Goal: Task Accomplishment & Management: Complete application form

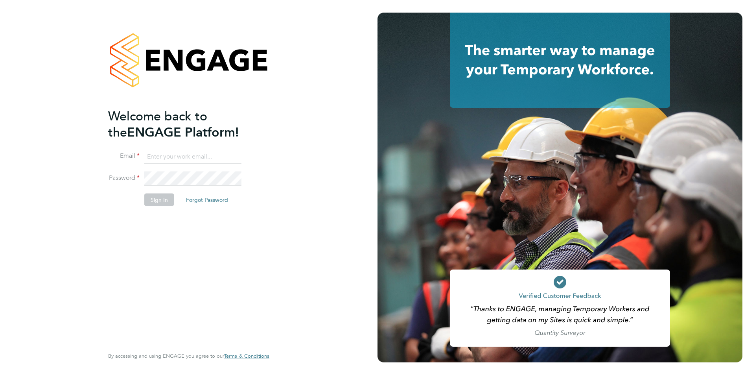
type input "Jessica@pcrnet.co.uk"
click at [157, 203] on button "Sign In" at bounding box center [159, 199] width 30 height 13
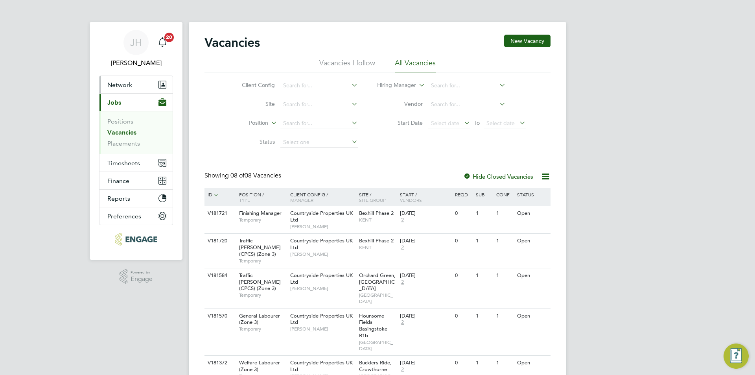
click at [133, 88] on button "Network" at bounding box center [135, 84] width 73 height 17
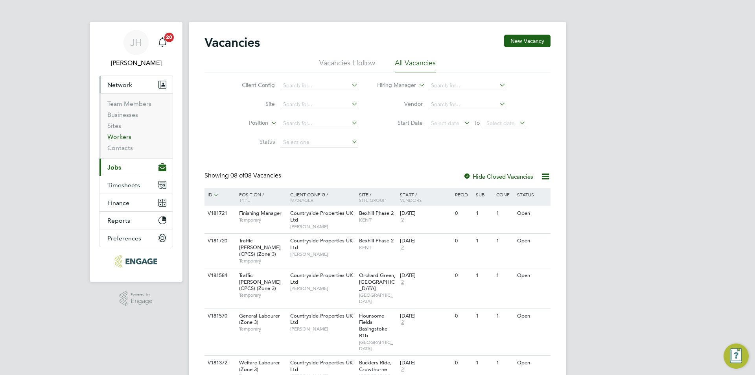
click at [120, 137] on link "Workers" at bounding box center [119, 136] width 24 height 7
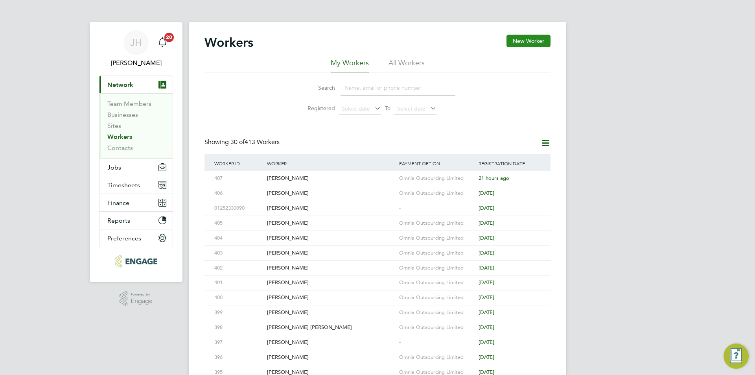
click at [536, 41] on button "New Worker" at bounding box center [529, 41] width 44 height 13
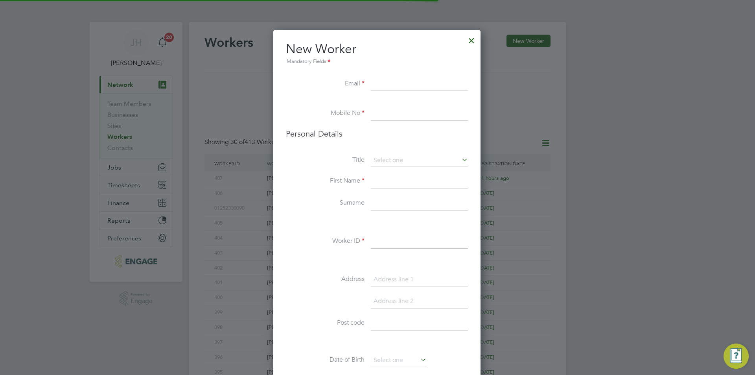
scroll to position [665, 208]
click at [391, 246] on input at bounding box center [419, 241] width 97 height 14
type input "0"
type input "408"
click at [471, 41] on div at bounding box center [471, 38] width 14 height 14
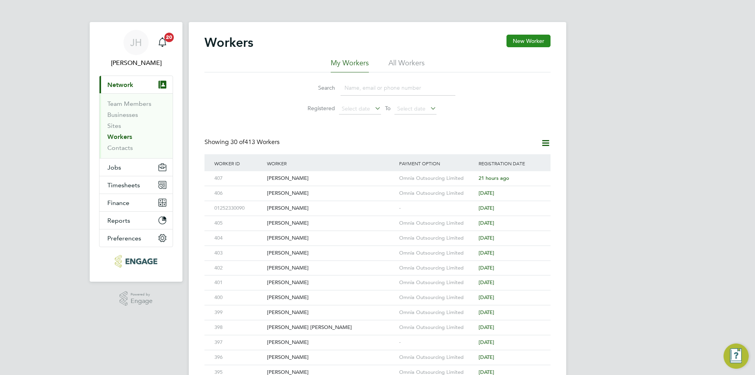
click at [519, 42] on button "New Worker" at bounding box center [529, 41] width 44 height 13
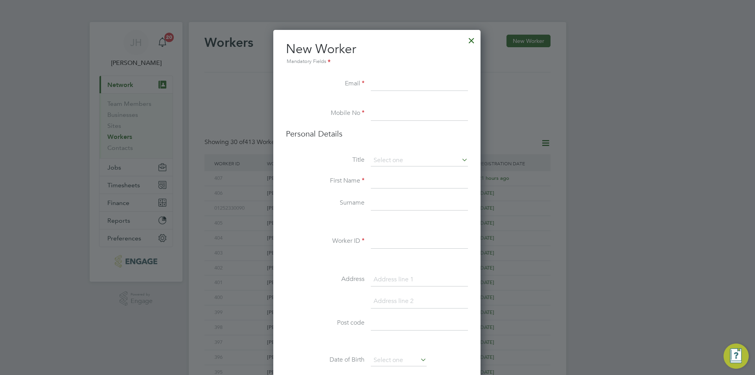
click at [397, 235] on input at bounding box center [419, 241] width 97 height 14
type input "408"
click at [438, 89] on input at bounding box center [419, 84] width 97 height 14
type input "kofi18191@gmail.com"
type input "02034342260"
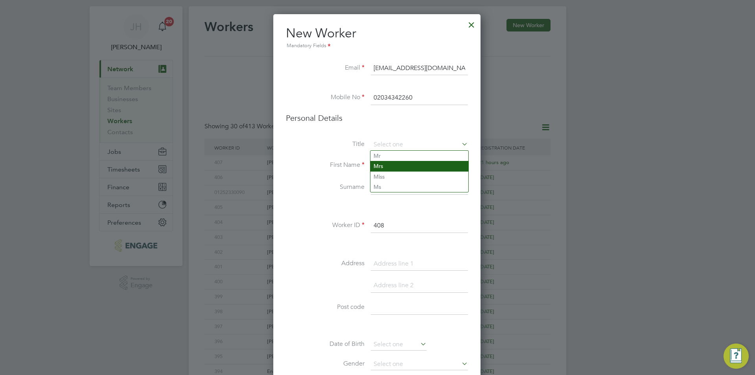
scroll to position [0, 0]
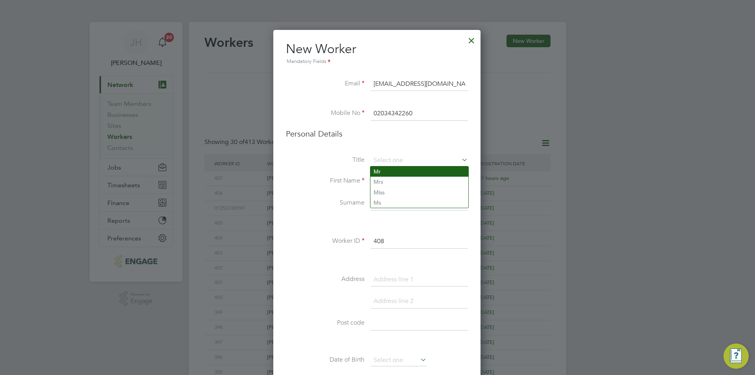
type input "Mr"
type input "Kofi"
type input "Ankomah"
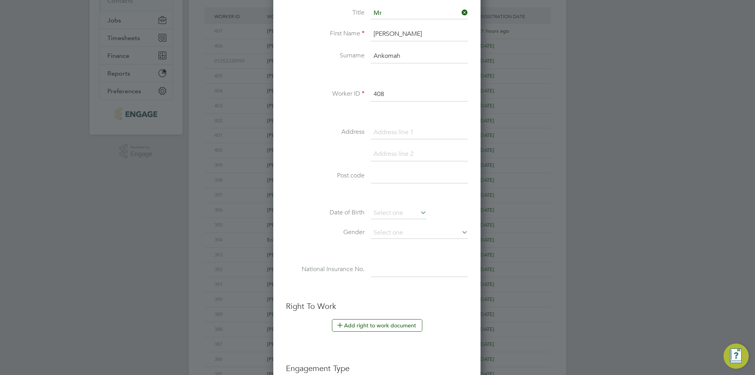
scroll to position [148, 0]
type input "18 Salisbury Road"
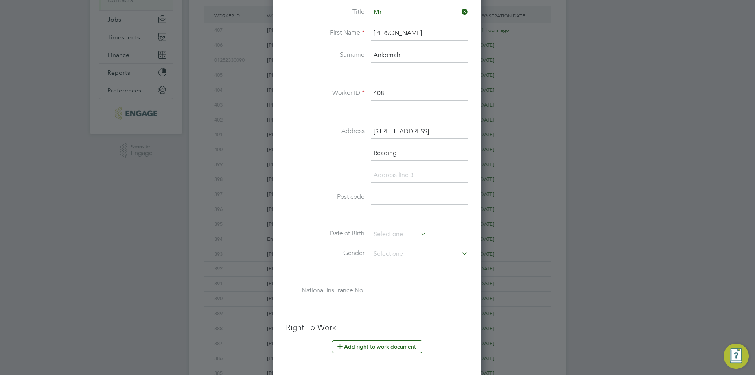
type input "Reading"
type input "RG30 1BJ"
click at [393, 238] on input at bounding box center [399, 234] width 56 height 12
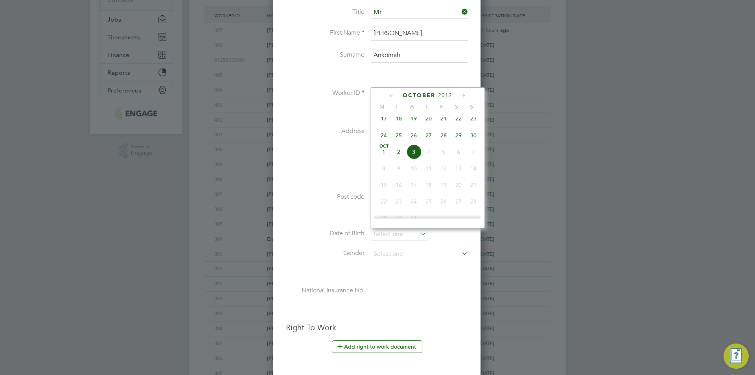
click at [441, 96] on span "2012" at bounding box center [445, 95] width 14 height 7
click at [401, 137] on span "1999" at bounding box center [398, 131] width 15 height 15
click at [443, 134] on span "17" at bounding box center [443, 131] width 15 height 15
type input "17 Sep 1999"
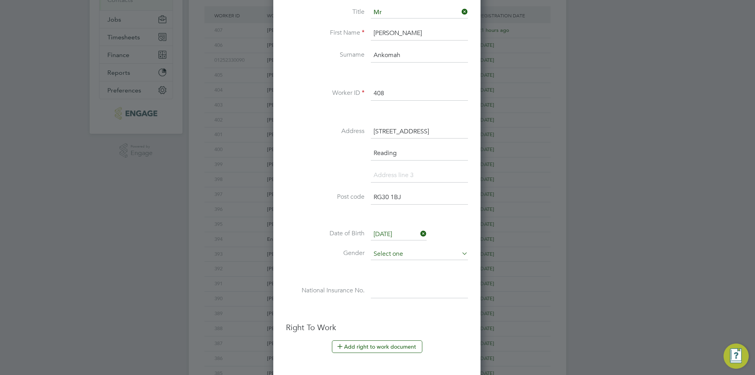
click at [418, 250] on input at bounding box center [419, 254] width 97 height 12
click at [405, 263] on li "[DEMOGRAPHIC_DATA]" at bounding box center [419, 265] width 98 height 10
type input "[DEMOGRAPHIC_DATA]"
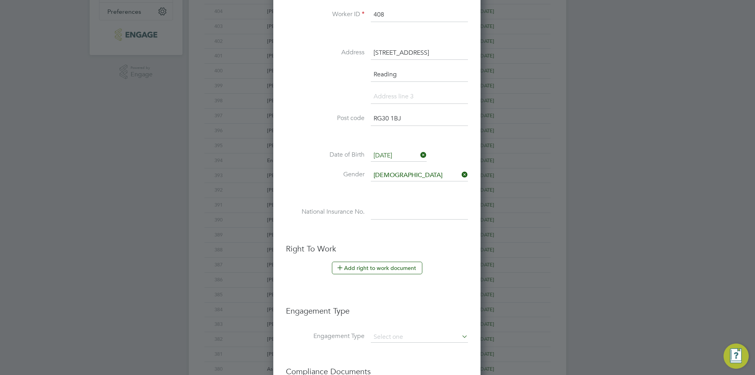
scroll to position [305, 0]
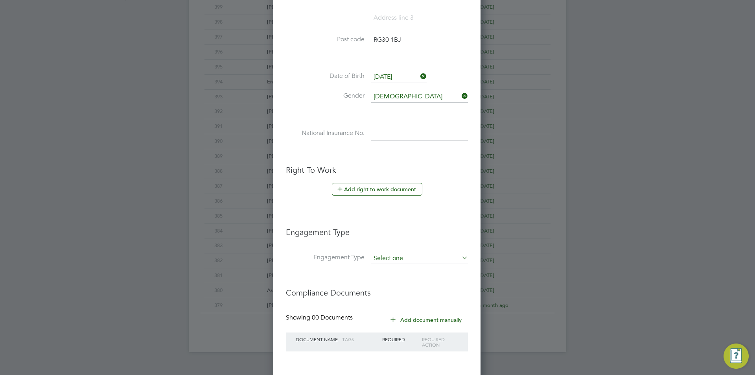
click at [439, 257] on input at bounding box center [419, 258] width 97 height 11
click at [407, 307] on li "Umbrella" at bounding box center [419, 303] width 98 height 11
type input "Umbrella"
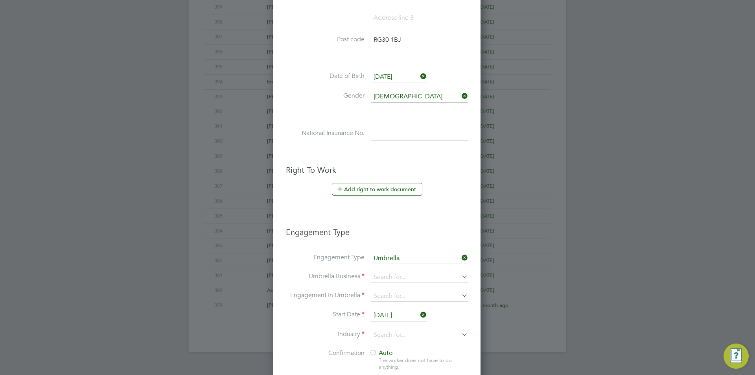
scroll to position [423, 0]
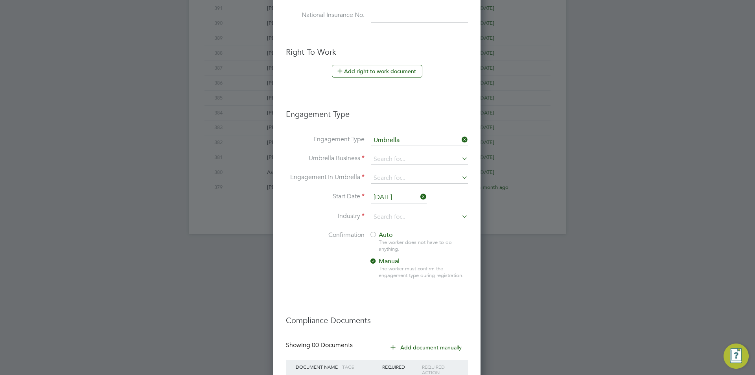
click at [422, 166] on li "Umbrella Business" at bounding box center [377, 163] width 182 height 19
click at [425, 162] on input at bounding box center [419, 159] width 97 height 11
click at [407, 261] on li "Omnia Outsourcing Limited" at bounding box center [434, 260] width 129 height 11
type input "Omnia Outsourcing Limited"
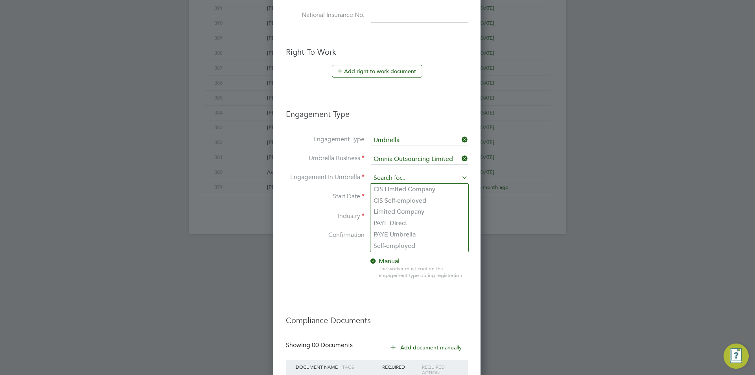
click at [424, 181] on input at bounding box center [419, 178] width 97 height 11
click at [416, 233] on li "PAYE Umbrella" at bounding box center [419, 234] width 98 height 11
type input "PAYE Umbrella"
click at [396, 217] on input at bounding box center [419, 217] width 97 height 12
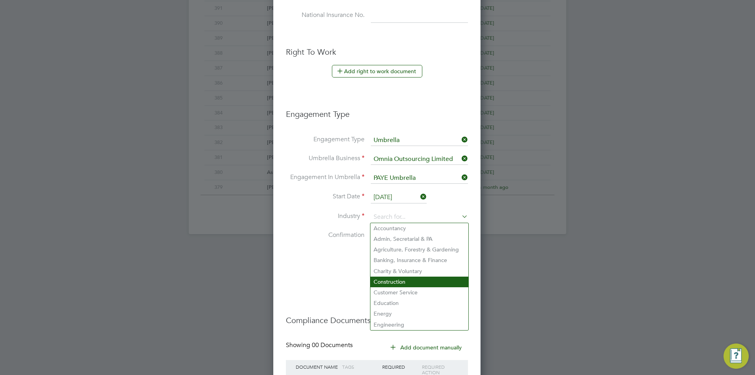
click at [396, 280] on li "Construction" at bounding box center [419, 281] width 98 height 11
type input "Construction"
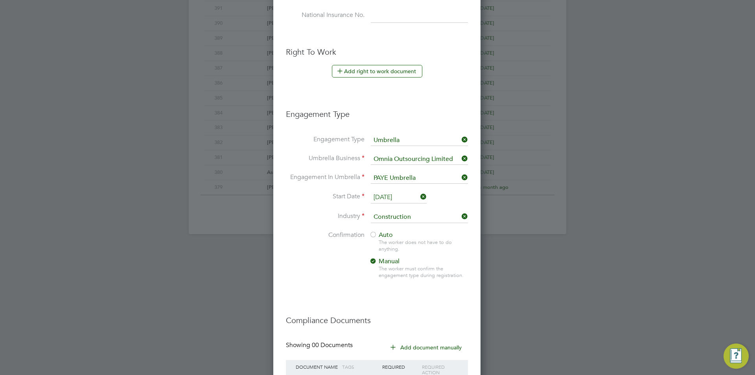
click at [371, 235] on div at bounding box center [373, 235] width 8 height 8
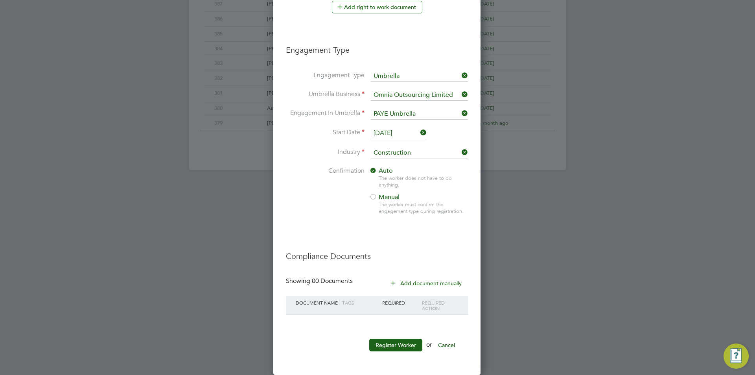
click at [391, 343] on button "Register Worker" at bounding box center [395, 345] width 53 height 13
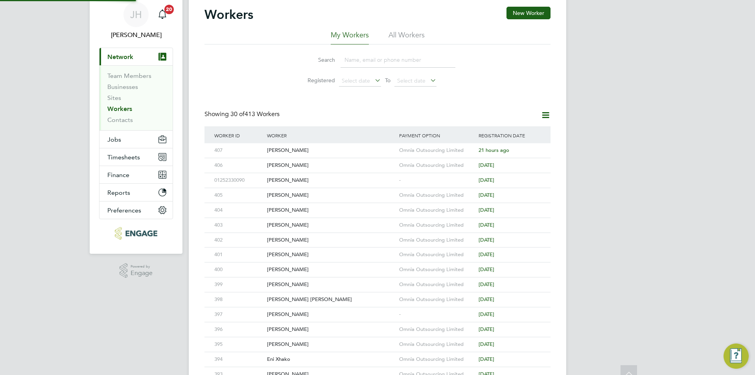
scroll to position [0, 0]
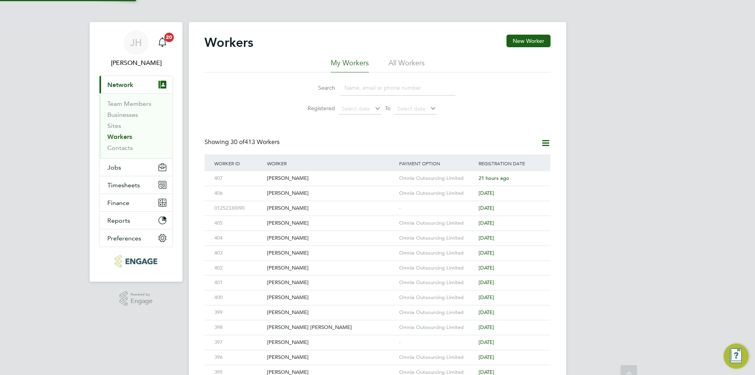
click at [580, 192] on div "JH Jess Hogan Notifications 20 Applications: Current page: Network Team Members…" at bounding box center [377, 335] width 755 height 670
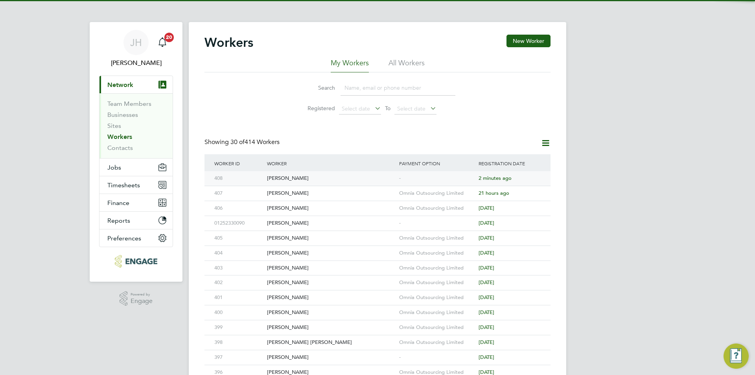
click at [433, 179] on div "-" at bounding box center [436, 178] width 79 height 15
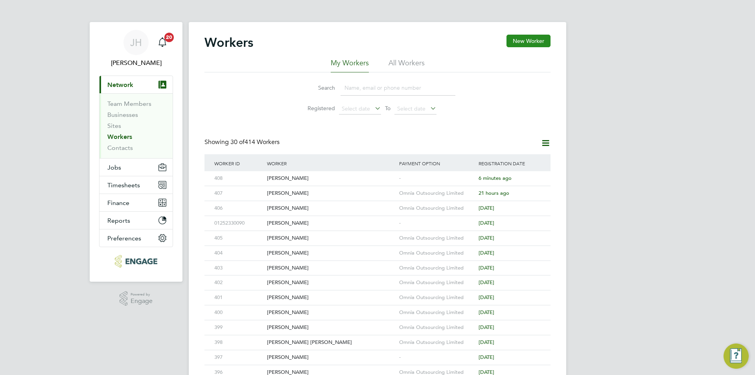
click at [534, 42] on button "New Worker" at bounding box center [529, 41] width 44 height 13
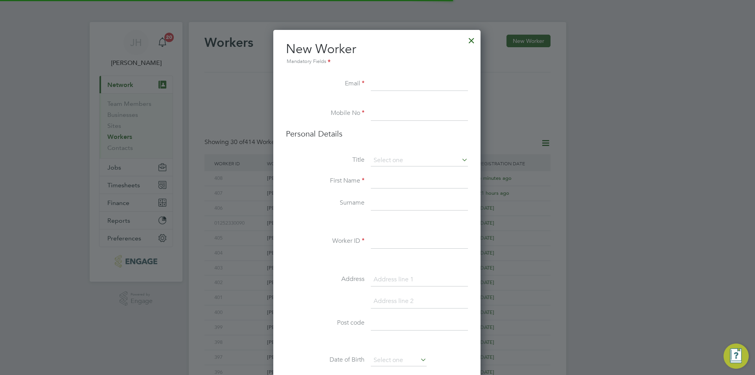
scroll to position [665, 208]
click at [390, 234] on div "Title First Name Surname Worker ID Address Post code Date of Birth Gender Natio…" at bounding box center [377, 298] width 182 height 286
click at [391, 240] on input at bounding box center [419, 241] width 97 height 14
type input "409"
click at [420, 81] on input at bounding box center [419, 84] width 97 height 14
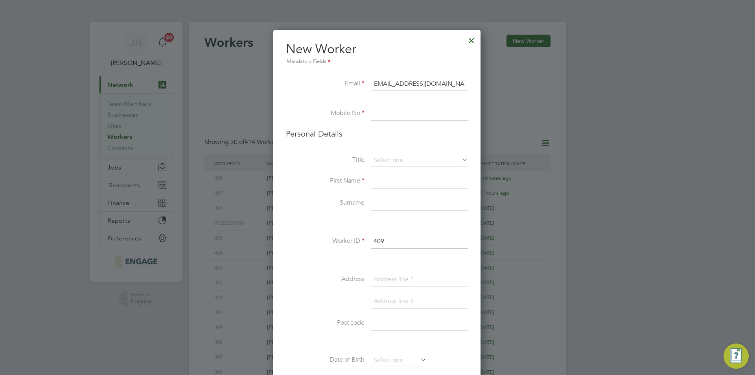
scroll to position [0, 6]
type input "[EMAIL_ADDRESS][DOMAIN_NAME]"
type input "02034342260"
click at [409, 176] on li "Mr" at bounding box center [419, 171] width 98 height 10
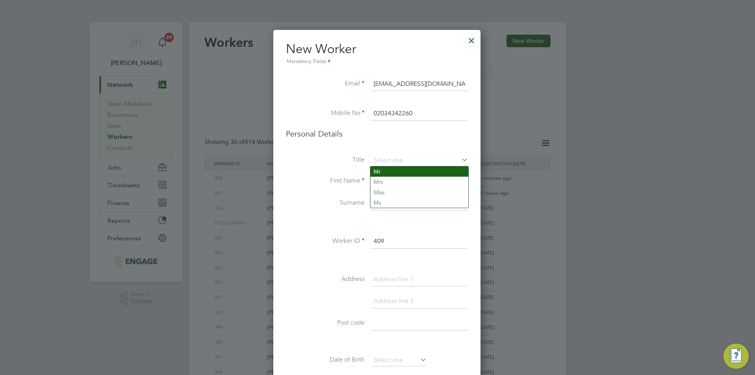
type input "Mr"
click at [407, 174] on input at bounding box center [419, 181] width 97 height 14
type input "[PERSON_NAME]"
type input "d"
type input "Adejo"
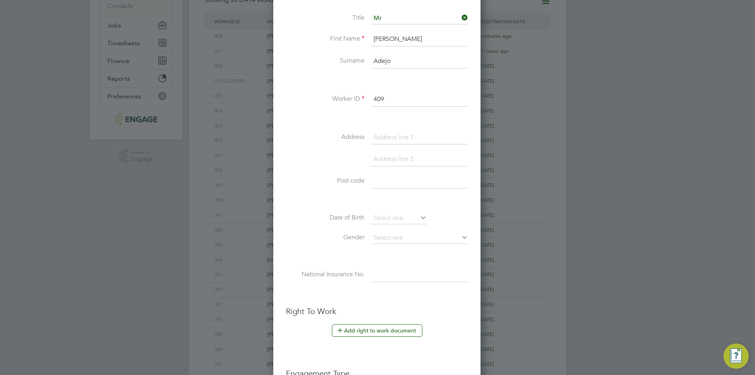
scroll to position [148, 0]
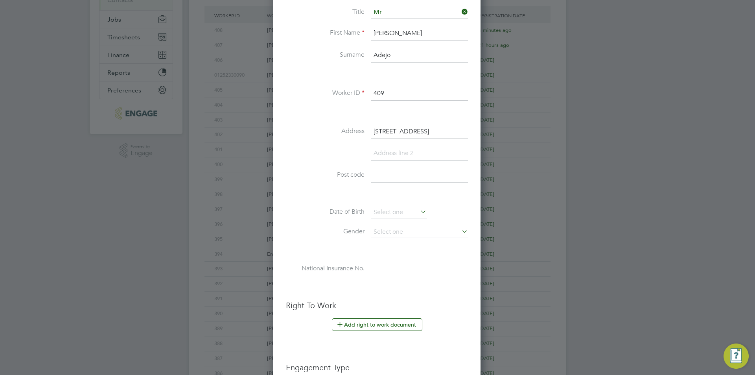
type input "[STREET_ADDRESS]"
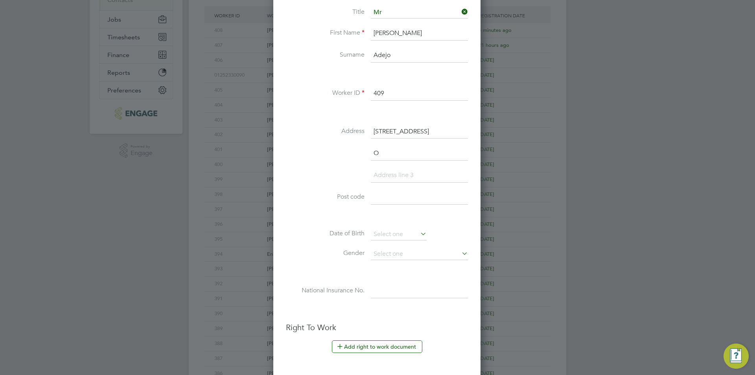
scroll to position [687, 208]
type input "[GEOGRAPHIC_DATA]"
type input "OX4 4PF"
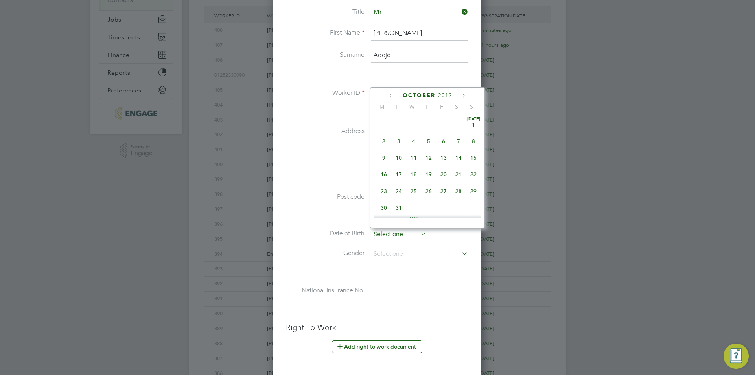
click at [396, 239] on input at bounding box center [399, 234] width 56 height 12
click at [448, 96] on span "2012" at bounding box center [445, 95] width 14 height 7
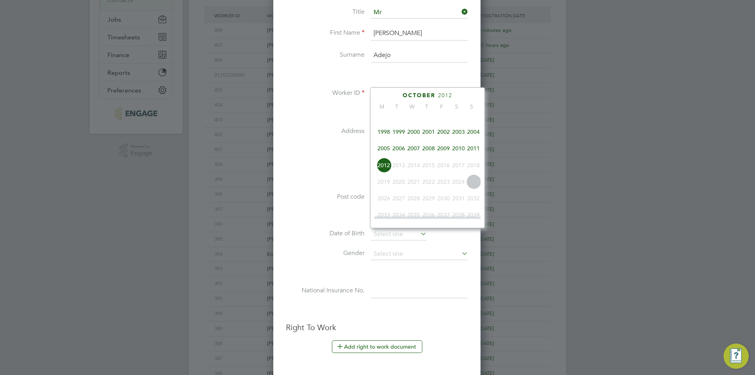
scroll to position [169, 0]
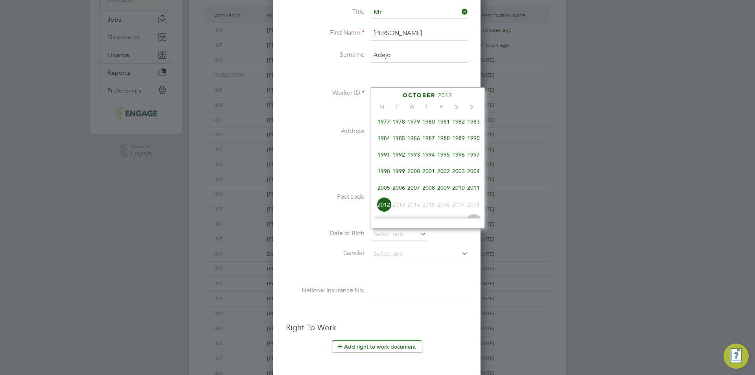
click at [416, 142] on span "1986" at bounding box center [413, 138] width 15 height 15
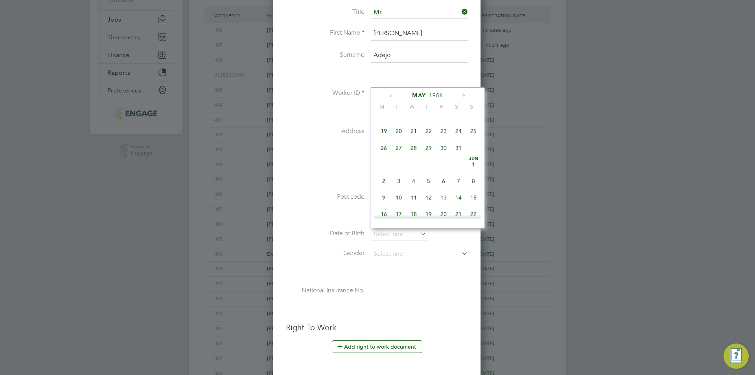
scroll to position [150, 0]
click at [428, 163] on span "May 1" at bounding box center [428, 157] width 15 height 15
type input "[DATE]"
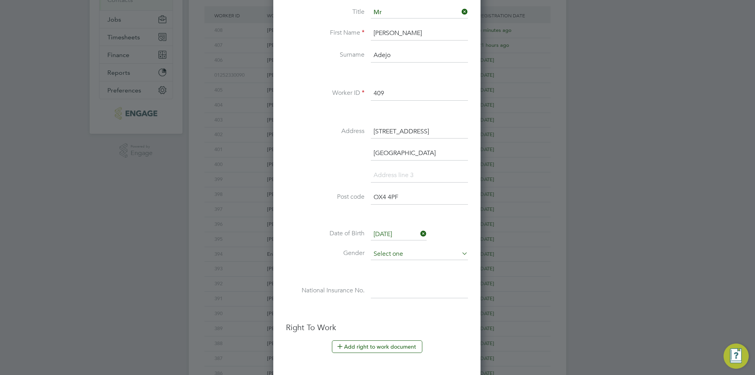
click at [399, 254] on input at bounding box center [419, 254] width 97 height 12
click at [398, 262] on li "[DEMOGRAPHIC_DATA]" at bounding box center [419, 265] width 98 height 10
type input "[DEMOGRAPHIC_DATA]"
click at [416, 292] on input at bounding box center [419, 291] width 97 height 14
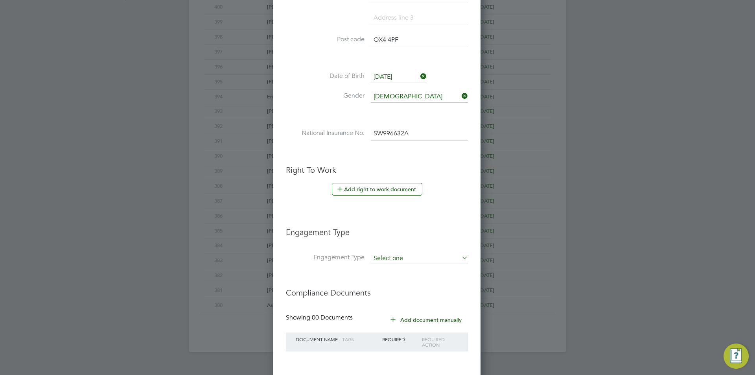
click at [413, 261] on input at bounding box center [419, 258] width 97 height 11
type input "SW 99 66 32 A"
click at [393, 308] on li "Umbrella" at bounding box center [419, 303] width 98 height 11
type input "Umbrella"
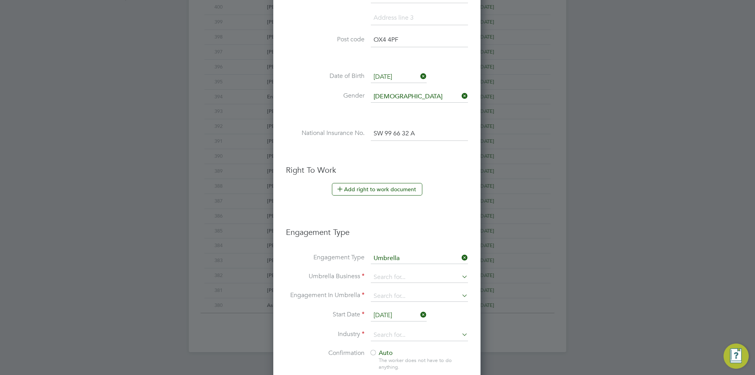
scroll to position [833, 208]
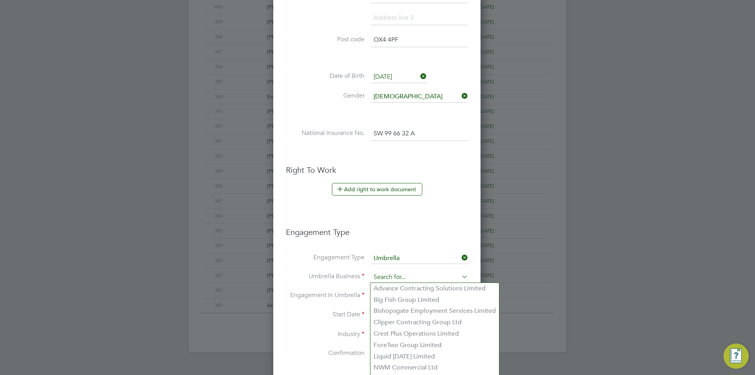
click at [411, 280] on input at bounding box center [419, 277] width 97 height 11
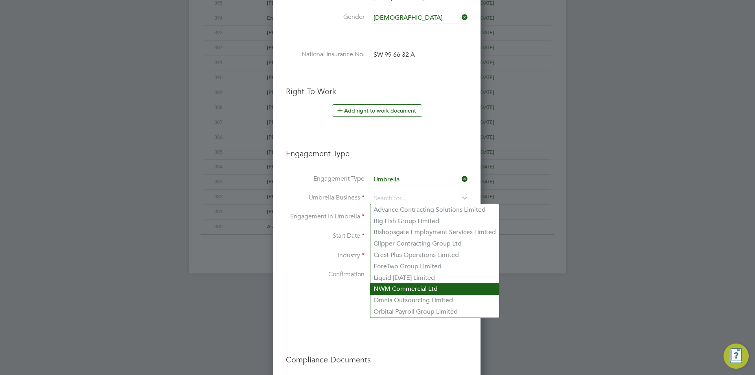
click at [423, 299] on li "Omnia Outsourcing Limited" at bounding box center [434, 300] width 129 height 11
type input "Omnia Outsourcing Limited"
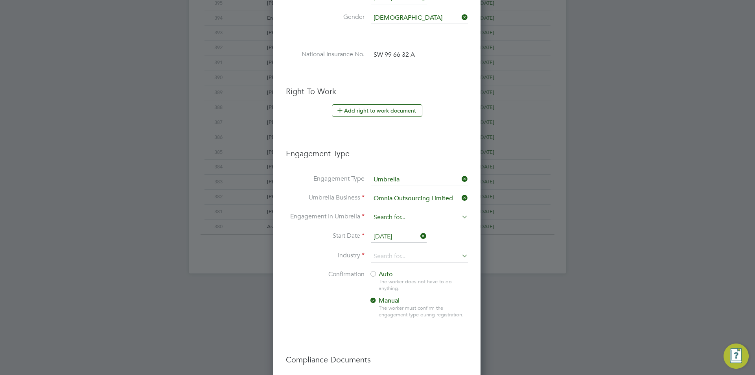
drag, startPoint x: 411, startPoint y: 213, endPoint x: 416, endPoint y: 246, distance: 33.4
click at [411, 212] on input at bounding box center [419, 217] width 97 height 11
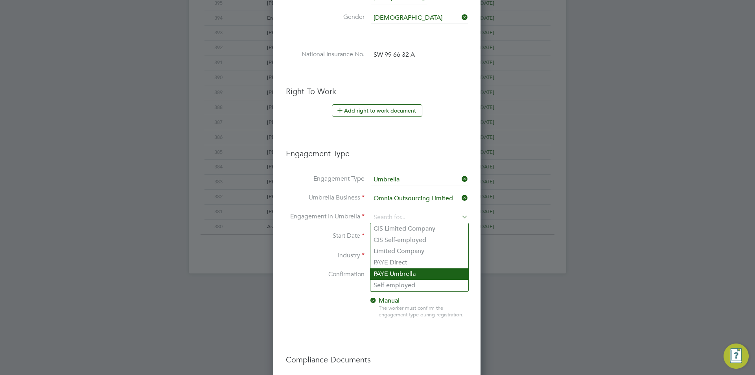
click at [416, 278] on li "PAYE Umbrella" at bounding box center [419, 273] width 98 height 11
type input "PAYE Umbrella"
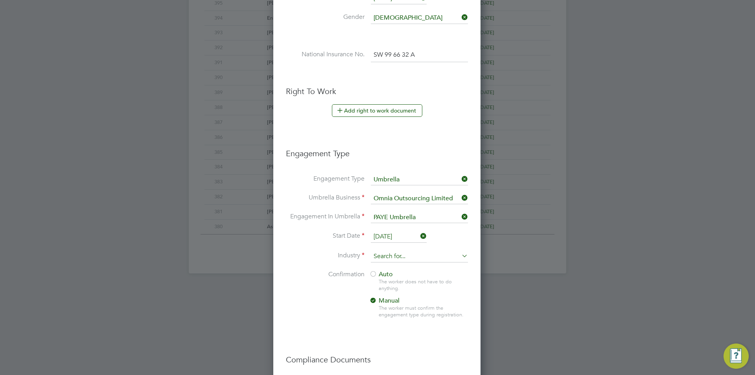
click at [398, 253] on input at bounding box center [419, 257] width 97 height 12
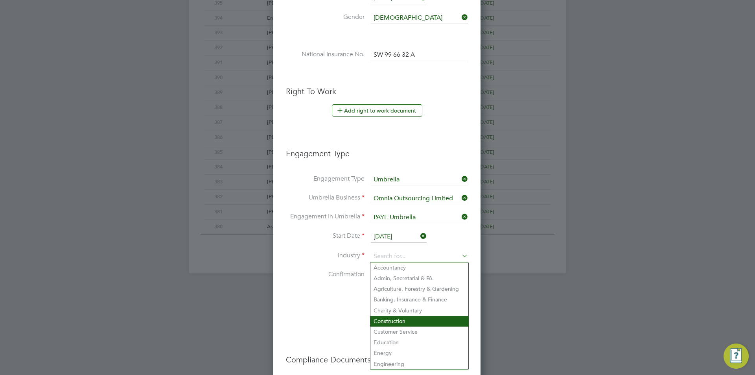
click at [392, 317] on li "Construction" at bounding box center [419, 321] width 98 height 11
type input "Construction"
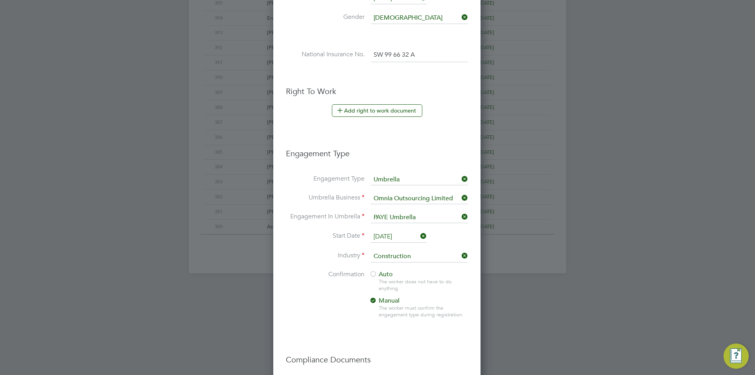
click at [374, 271] on div at bounding box center [373, 275] width 8 height 8
click at [409, 239] on input "[DATE]" at bounding box center [399, 237] width 56 height 12
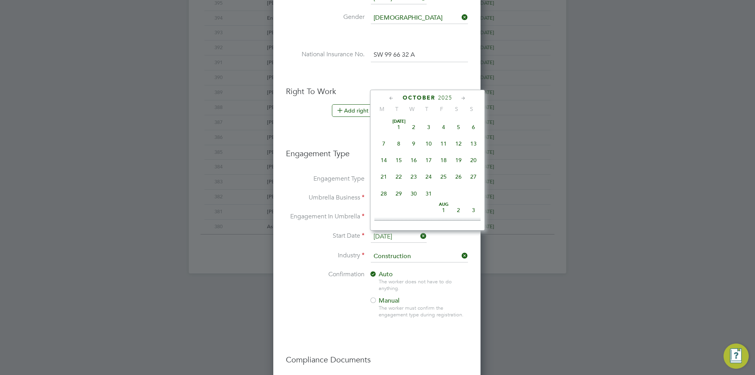
scroll to position [221, 0]
click at [383, 142] on span "29" at bounding box center [383, 137] width 15 height 15
type input "[DATE]"
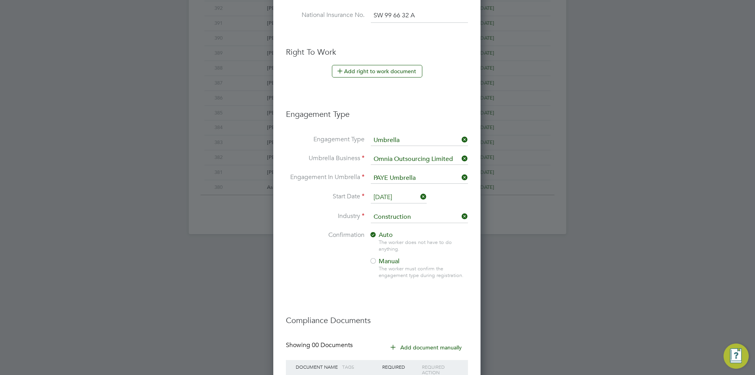
scroll to position [487, 0]
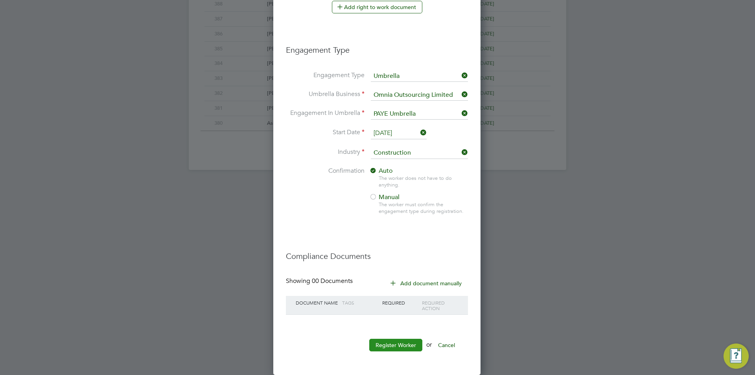
click at [398, 341] on button "Register Worker" at bounding box center [395, 345] width 53 height 13
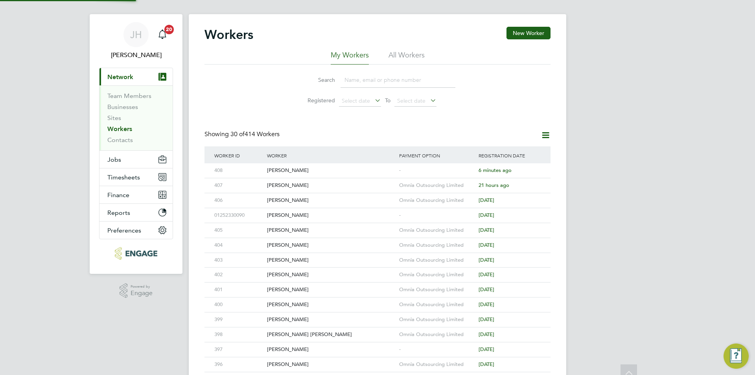
scroll to position [0, 0]
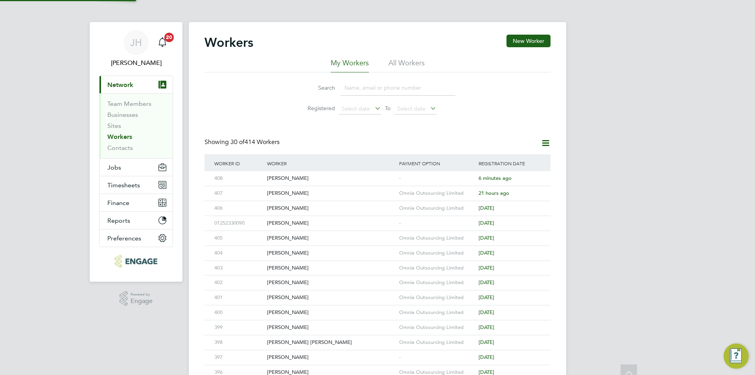
click at [604, 204] on div "JH Jess Hogan Notifications 20 Applications: Current page: Network Team Members…" at bounding box center [377, 335] width 755 height 670
click at [440, 184] on div "-" at bounding box center [436, 178] width 79 height 15
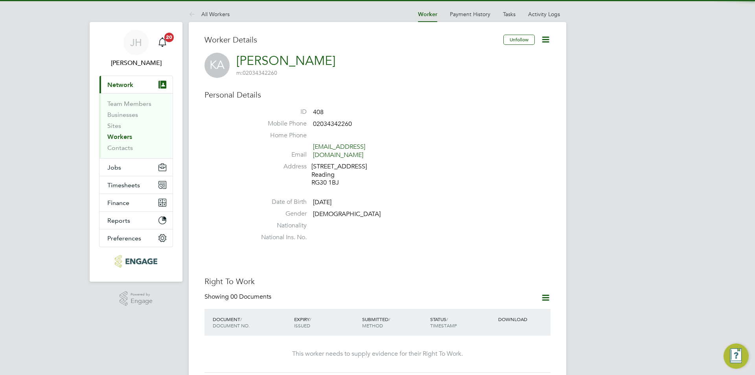
click at [546, 293] on icon at bounding box center [546, 298] width 10 height 10
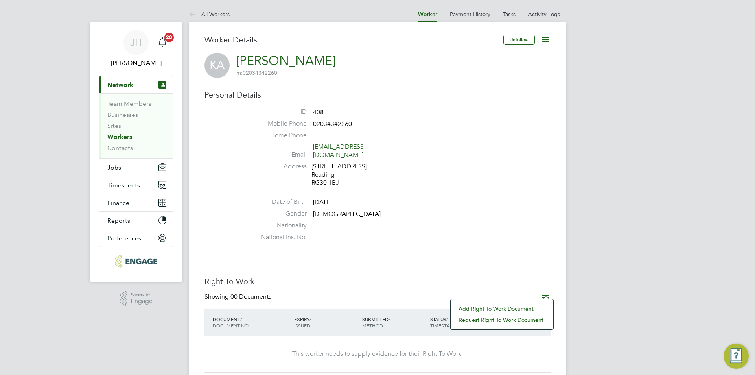
click at [475, 309] on li "Add Right To Work Document" at bounding box center [502, 308] width 95 height 11
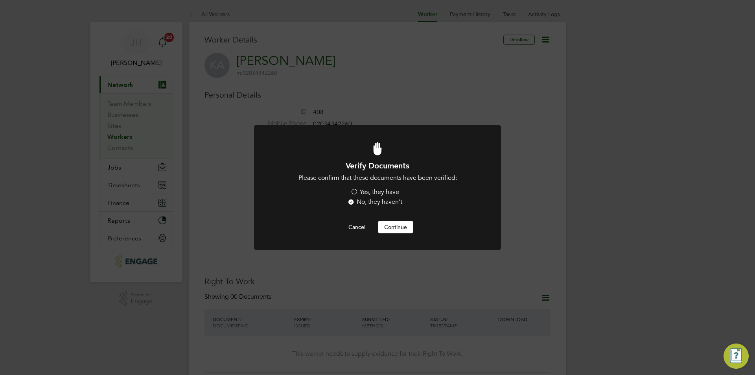
click at [382, 195] on label "Yes, they have" at bounding box center [374, 192] width 49 height 8
click at [0, 0] on input "Yes, they have" at bounding box center [0, 0] width 0 height 0
click at [387, 228] on button "Continue" at bounding box center [395, 227] width 35 height 13
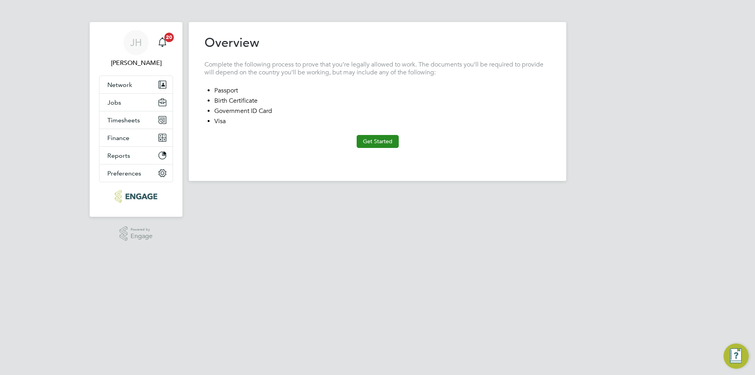
click at [367, 141] on button "Get Started" at bounding box center [378, 141] width 42 height 13
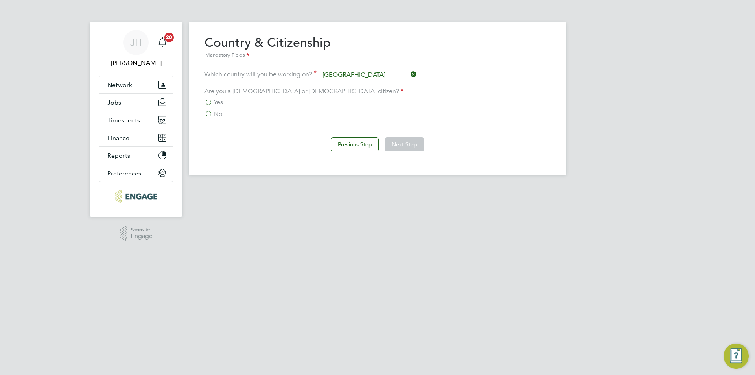
click at [213, 109] on div "Yes No" at bounding box center [377, 108] width 346 height 20
click at [217, 112] on span "No" at bounding box center [218, 114] width 8 height 8
click at [0, 0] on input "No" at bounding box center [0, 0] width 0 height 0
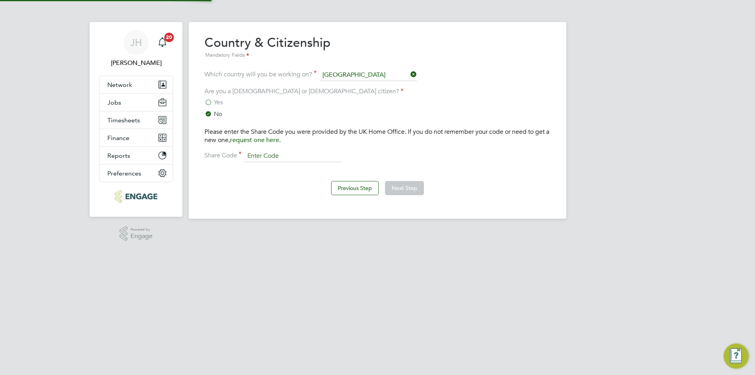
click at [267, 150] on input at bounding box center [293, 156] width 97 height 12
type input "WE57ZA6GW"
click at [414, 188] on button "Next Step" at bounding box center [404, 188] width 39 height 14
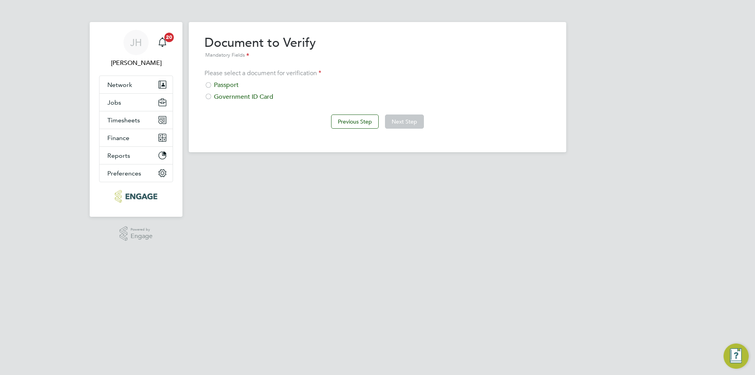
click at [234, 82] on div "Passport" at bounding box center [377, 85] width 346 height 8
click at [406, 123] on button "Next Step" at bounding box center [404, 121] width 39 height 14
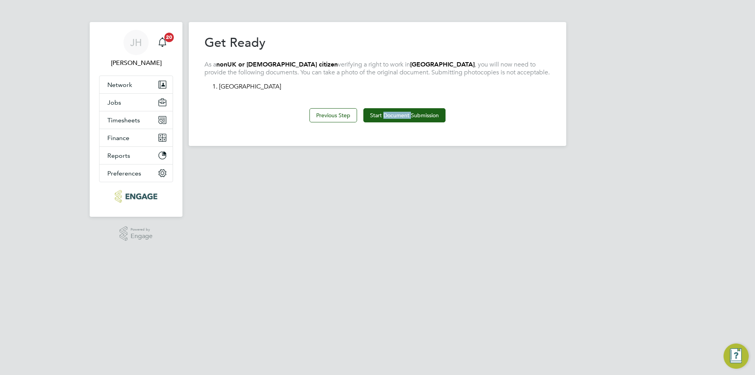
click at [406, 123] on div "Previous Step Start Document Submission" at bounding box center [377, 114] width 346 height 31
click at [407, 122] on button "Start Document Submission" at bounding box center [404, 115] width 82 height 14
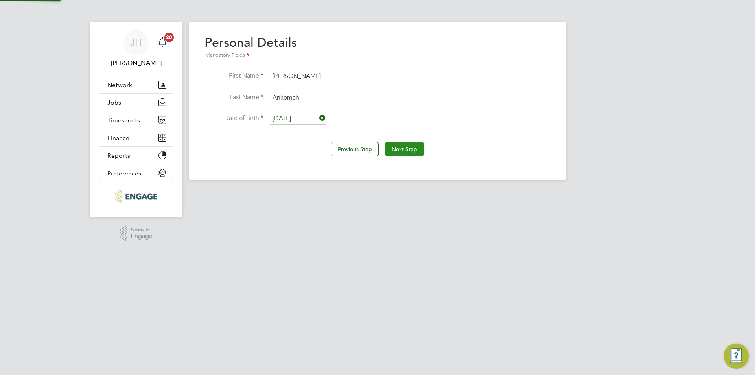
click at [409, 144] on button "Next Step" at bounding box center [404, 149] width 39 height 14
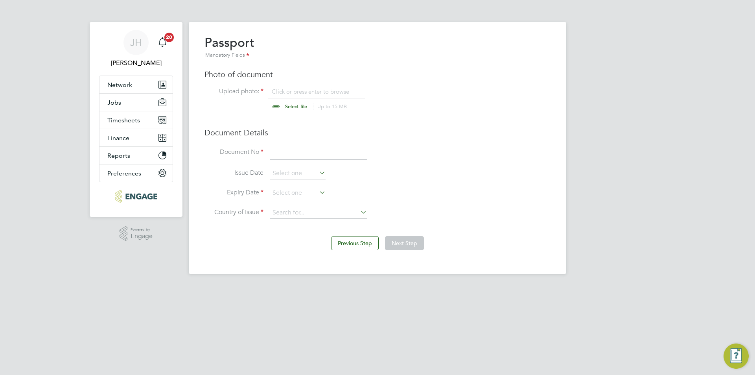
scroll to position [11, 98]
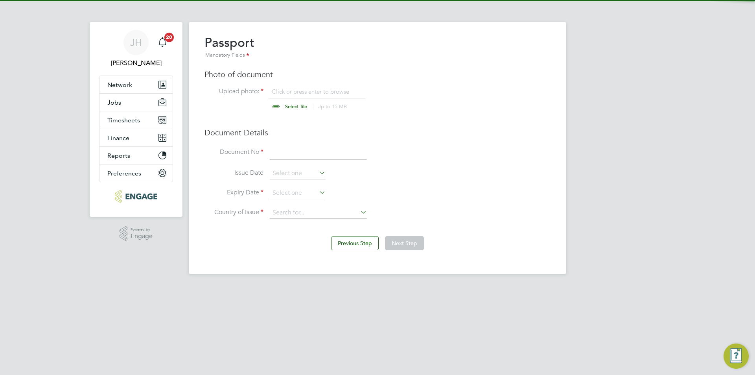
click at [319, 87] on div "Passport Mandatory Fields Photo of document Upload photo: Click or press enter …" at bounding box center [377, 131] width 346 height 192
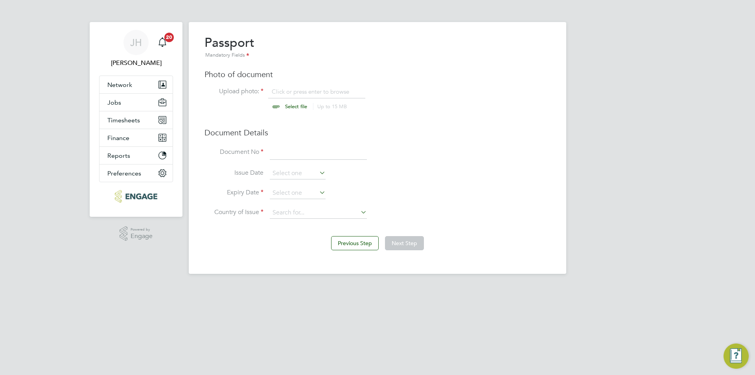
click at [315, 88] on input "file" at bounding box center [303, 100] width 123 height 24
type input "C:\fakepath\Passport.pdf"
click at [290, 154] on input at bounding box center [318, 153] width 97 height 14
type input "G3247353"
click at [299, 188] on input at bounding box center [298, 193] width 56 height 12
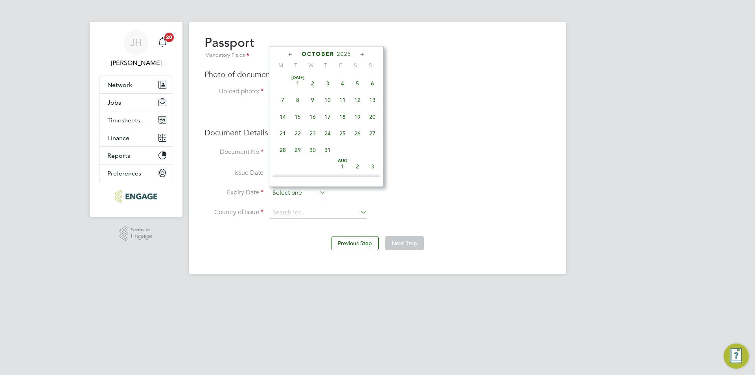
scroll to position [221, 0]
click at [347, 52] on span "2025" at bounding box center [344, 54] width 14 height 7
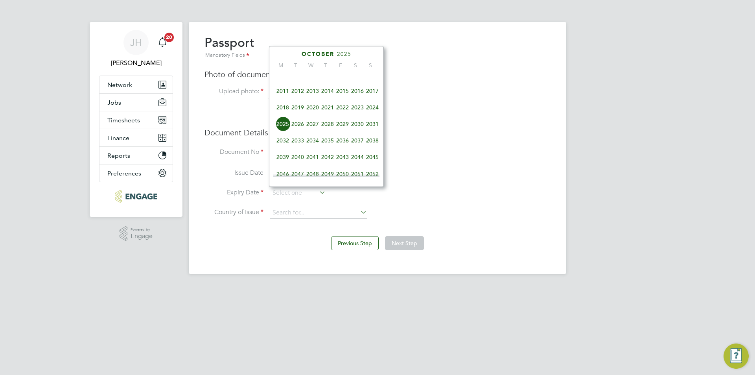
click at [370, 128] on span "2031" at bounding box center [372, 123] width 15 height 15
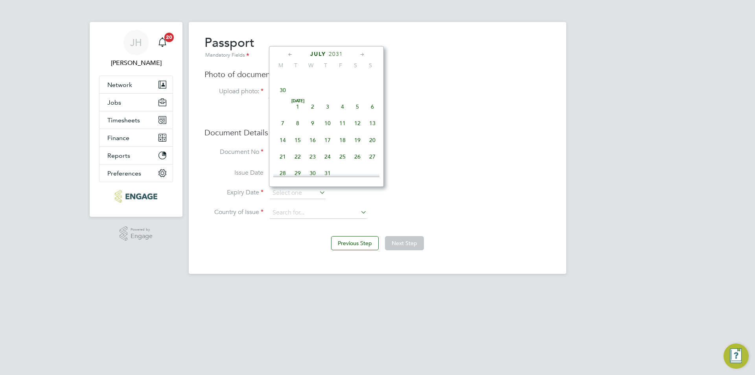
scroll to position [120, 0]
click at [342, 101] on span "20" at bounding box center [342, 96] width 15 height 15
type input "20 Jun 2031"
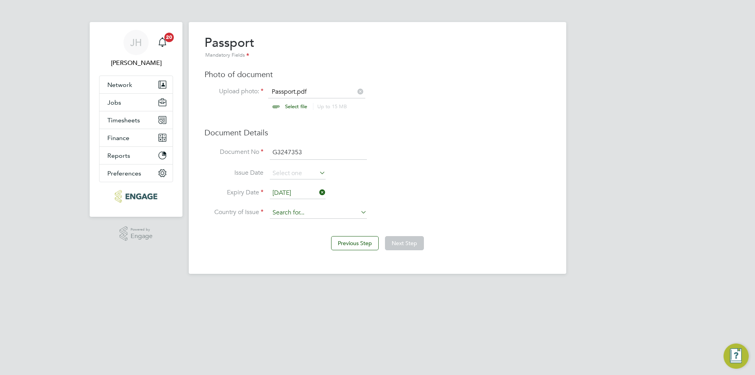
click at [304, 217] on input at bounding box center [318, 213] width 97 height 12
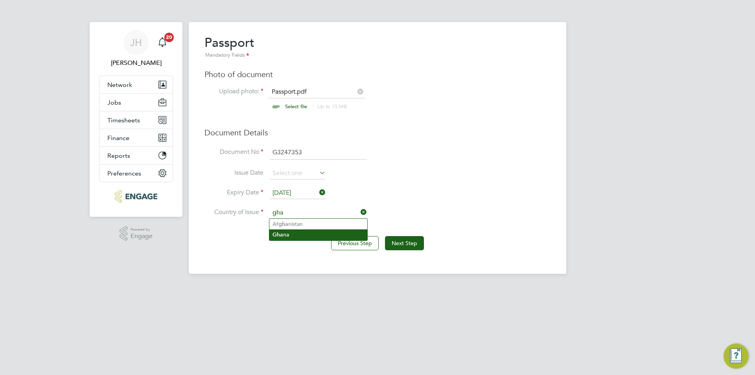
click at [302, 232] on li "Gha na" at bounding box center [318, 234] width 98 height 11
type input "Ghana"
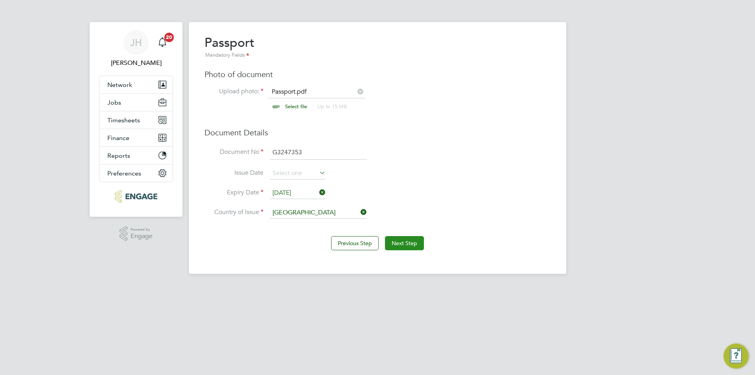
click at [394, 240] on button "Next Step" at bounding box center [404, 243] width 39 height 14
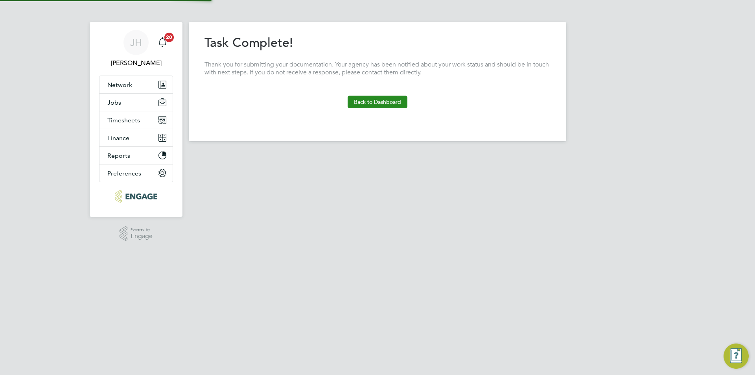
click at [382, 108] on button "Back to Dashboard" at bounding box center [378, 102] width 60 height 13
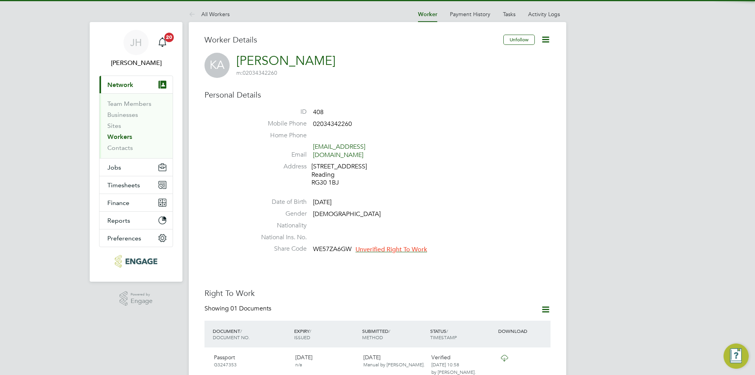
click at [381, 245] on span "Unverified Right To Work" at bounding box center [392, 249] width 72 height 8
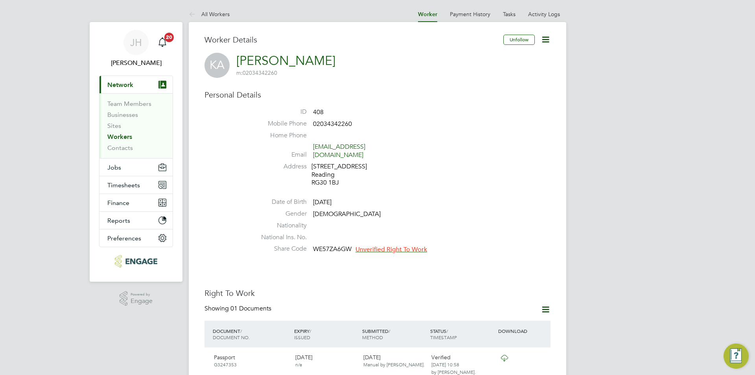
scroll to position [133, 167]
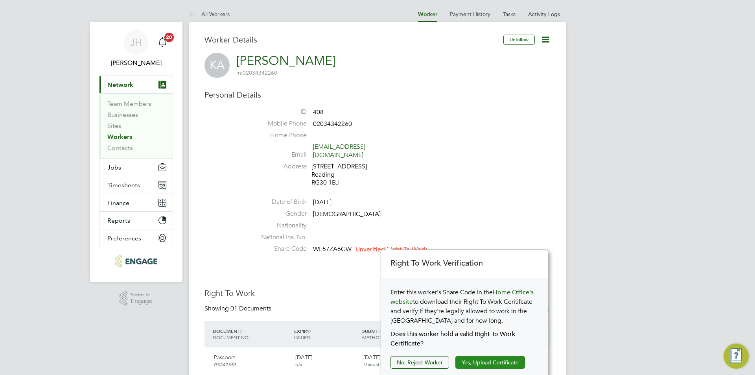
click at [474, 363] on button "Yes, Upload Certificate" at bounding box center [490, 362] width 70 height 13
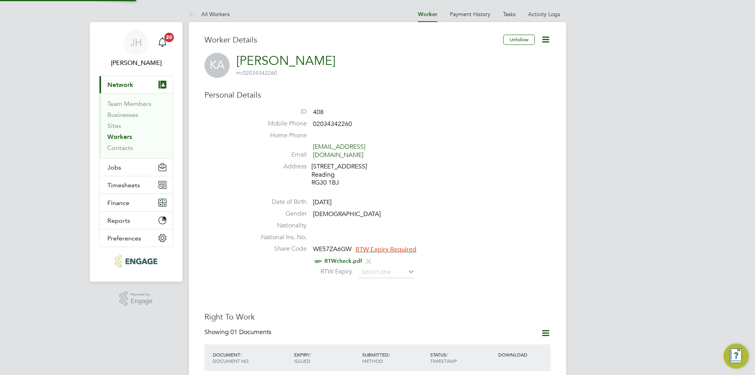
scroll to position [79, 0]
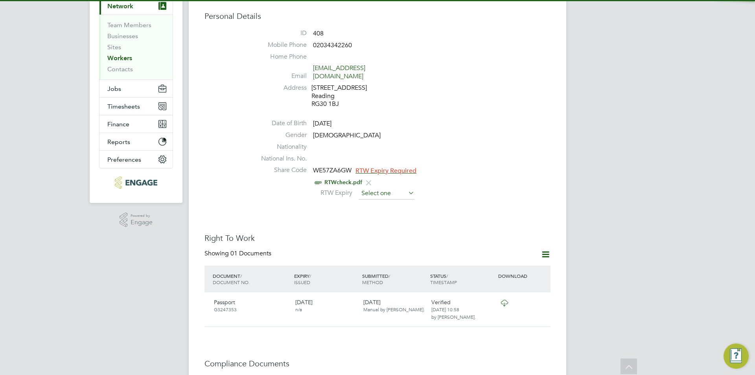
click at [400, 188] on input at bounding box center [387, 194] width 56 height 12
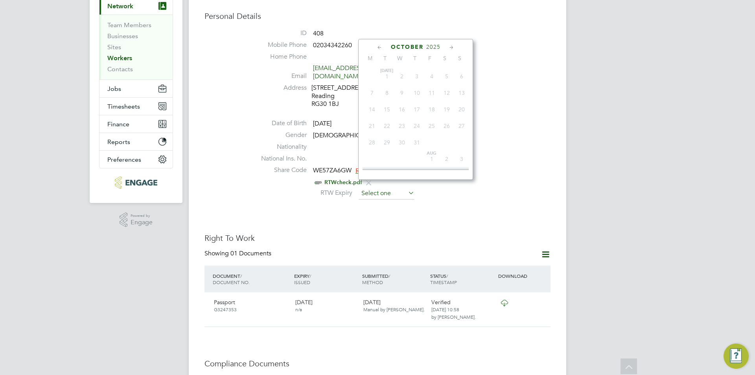
scroll to position [221, 0]
click at [435, 49] on span "2025" at bounding box center [433, 47] width 14 height 7
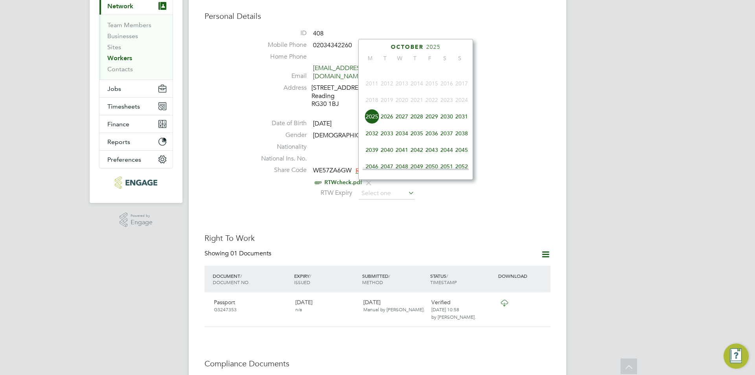
click at [401, 118] on span "2027" at bounding box center [401, 116] width 15 height 15
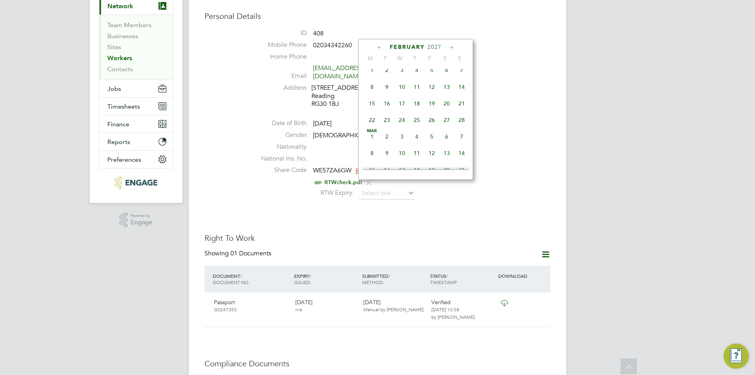
scroll to position [158, 0]
click at [459, 72] on span "27" at bounding box center [461, 67] width 15 height 15
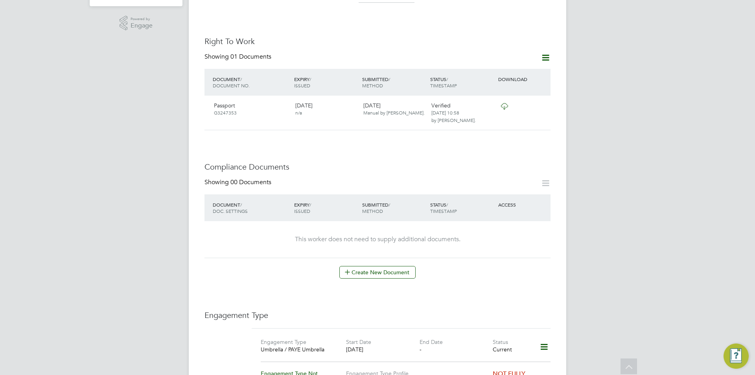
scroll to position [118, 0]
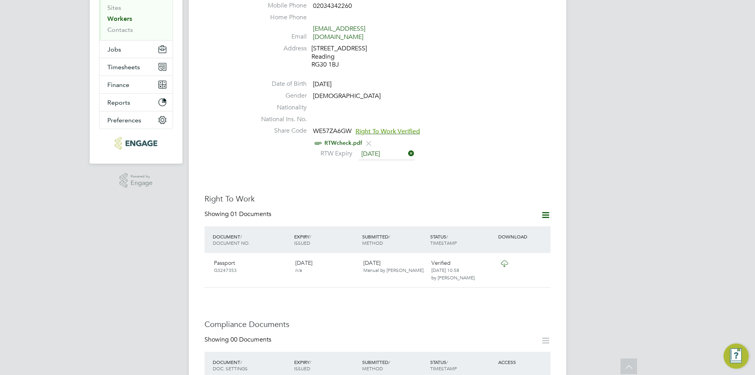
click at [389, 148] on input "27 Dec 2026" at bounding box center [387, 154] width 56 height 12
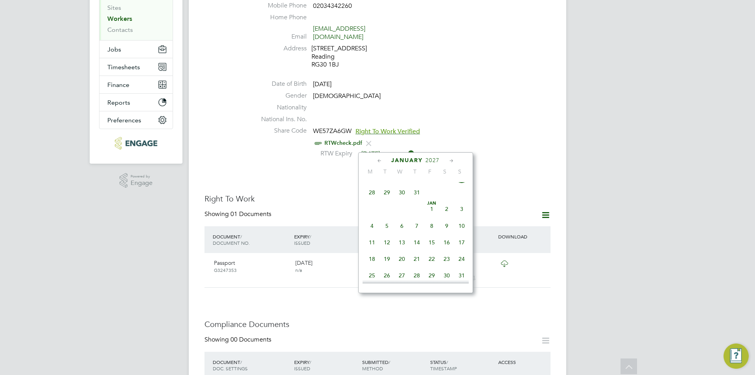
scroll to position [368, 0]
click at [400, 243] on span "27" at bounding box center [401, 235] width 15 height 15
type input "27 Jan 2027"
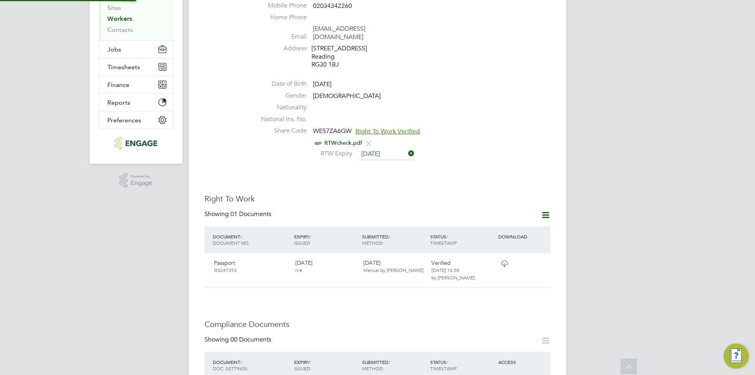
click at [461, 165] on div "Worker Details Unfollow KA Kofi Ankomah m: 02034342260 Personal Details ID 408 …" at bounding box center [377, 331] width 346 height 828
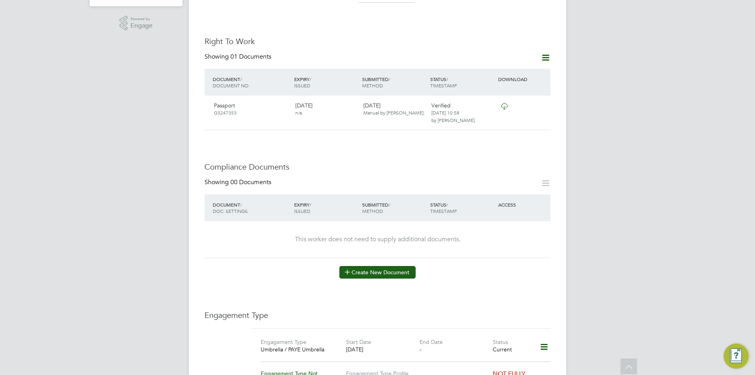
click at [379, 266] on button "Create New Document" at bounding box center [377, 272] width 76 height 13
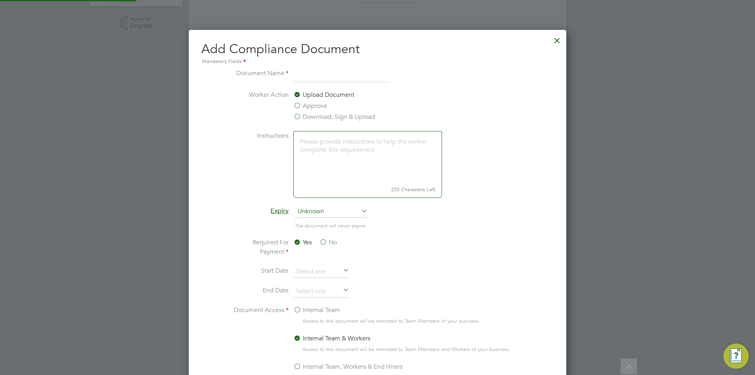
scroll to position [413, 378]
type input "CSCS"
click at [306, 99] on label "Upload Document" at bounding box center [323, 94] width 61 height 9
click at [0, 0] on input "Upload Document" at bounding box center [0, 0] width 0 height 0
click at [308, 105] on label "Approve" at bounding box center [310, 105] width 34 height 9
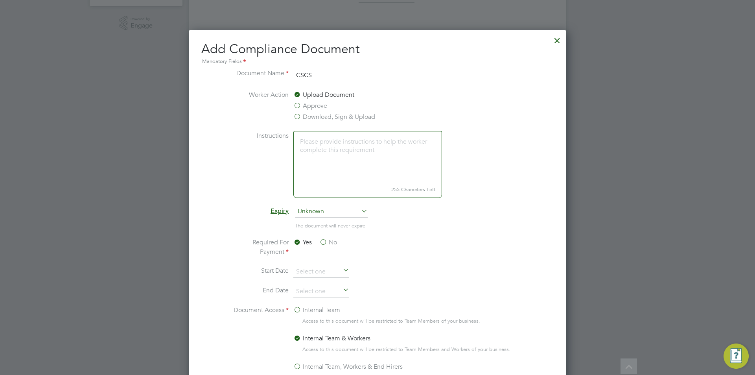
click at [0, 0] on input "Approve" at bounding box center [0, 0] width 0 height 0
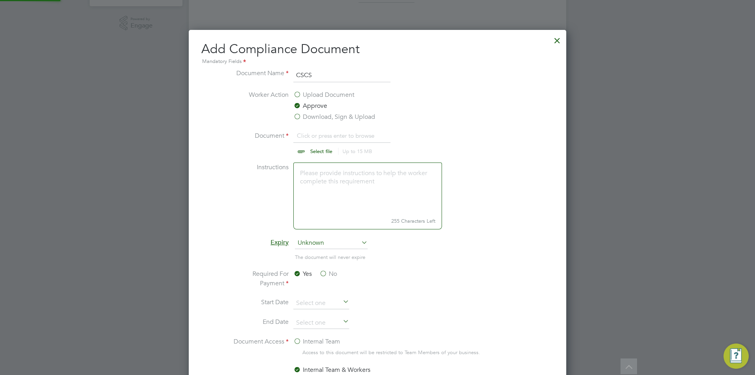
scroll to position [12, 98]
click at [321, 143] on input "file" at bounding box center [328, 143] width 123 height 24
type input "C:\fakepath\CSCS.jpeg"
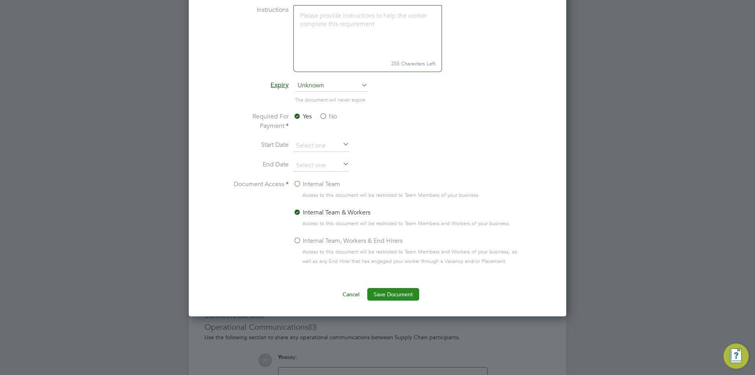
click at [396, 300] on button "Save Document" at bounding box center [393, 294] width 52 height 13
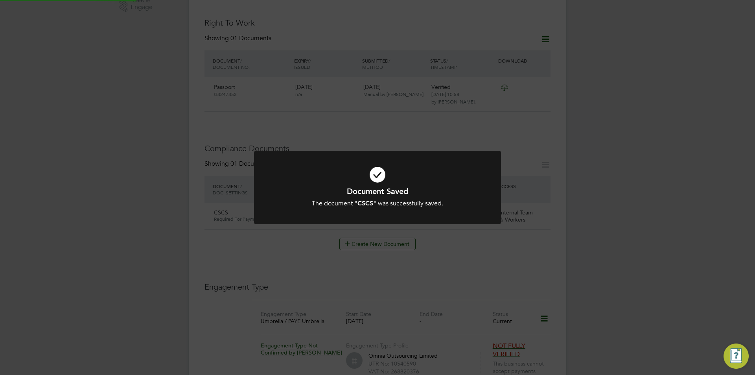
click at [606, 237] on div "Document Saved The document " CSCS " was successfully saved. Cancel Okay" at bounding box center [377, 187] width 755 height 375
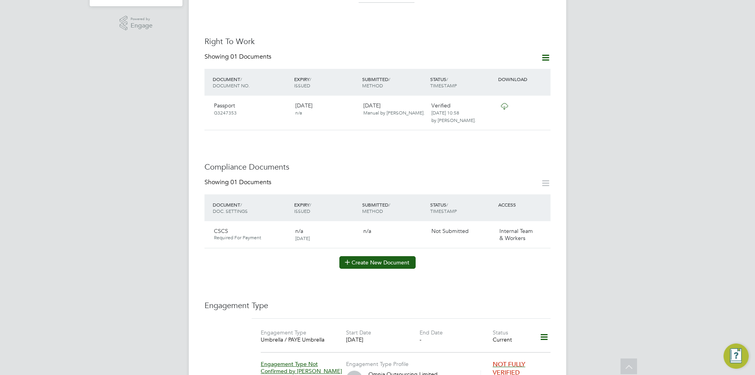
click at [366, 256] on button "Create New Document" at bounding box center [377, 262] width 76 height 13
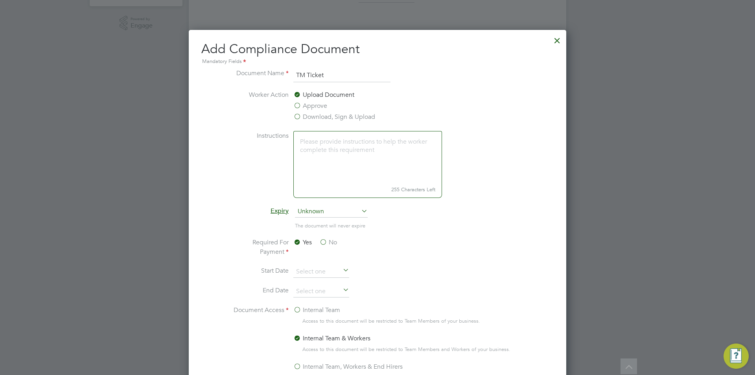
type input "TM Ticket"
click at [307, 103] on label "Approve" at bounding box center [310, 105] width 34 height 9
click at [0, 0] on input "Approve" at bounding box center [0, 0] width 0 height 0
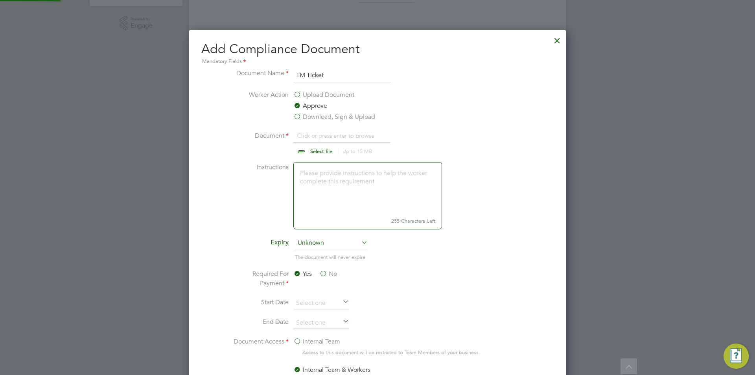
click at [323, 124] on li "Worker Action Upload Document Approve Download, Sign & Upload" at bounding box center [378, 110] width 296 height 41
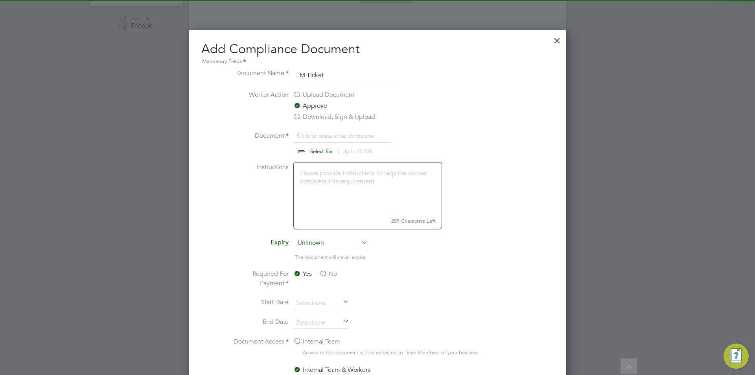
click at [325, 129] on li "Worker Action Upload Document Approve Download, Sign & Upload" at bounding box center [378, 110] width 296 height 41
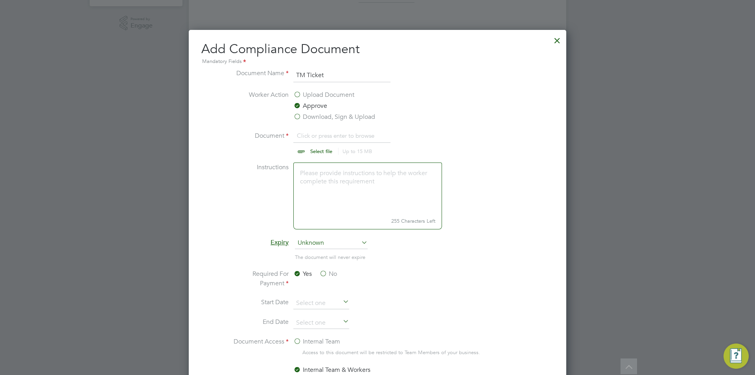
click at [323, 139] on input "file" at bounding box center [328, 143] width 123 height 24
type input "C:\fakepath\TMTicket.jpeg"
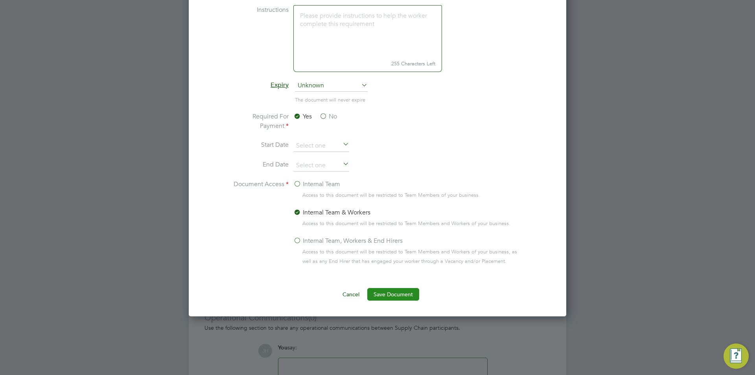
click at [401, 295] on button "Save Document" at bounding box center [393, 294] width 52 height 13
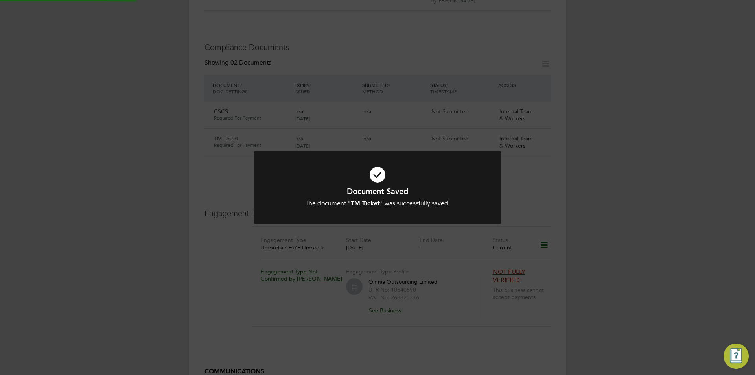
click at [627, 291] on div "Document Saved The document " TM Ticket " was successfully saved. Cancel Okay" at bounding box center [377, 187] width 755 height 375
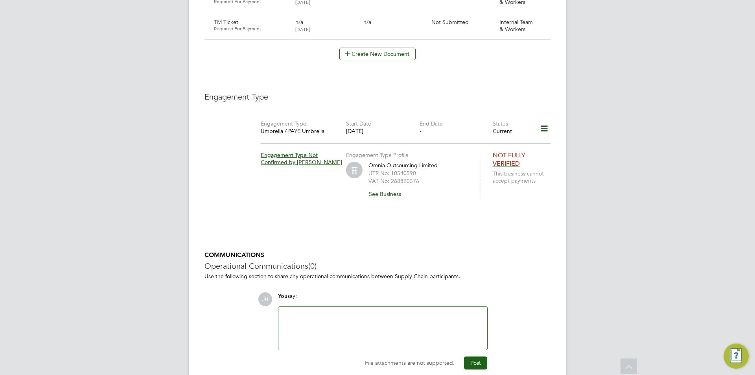
click at [435, 311] on div at bounding box center [382, 328] width 199 height 34
click at [481, 358] on button "Post" at bounding box center [475, 362] width 23 height 13
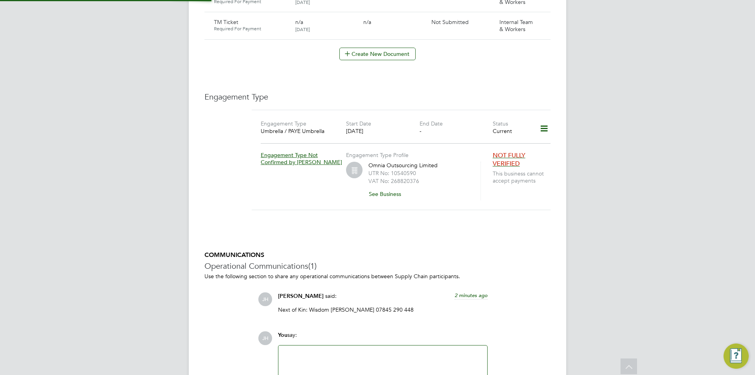
click at [530, 331] on div "JH You say: Attachments are not supported File attachments are not supported. P…" at bounding box center [404, 369] width 293 height 77
click at [443, 251] on h5 "COMMUNICATIONS" at bounding box center [377, 255] width 346 height 8
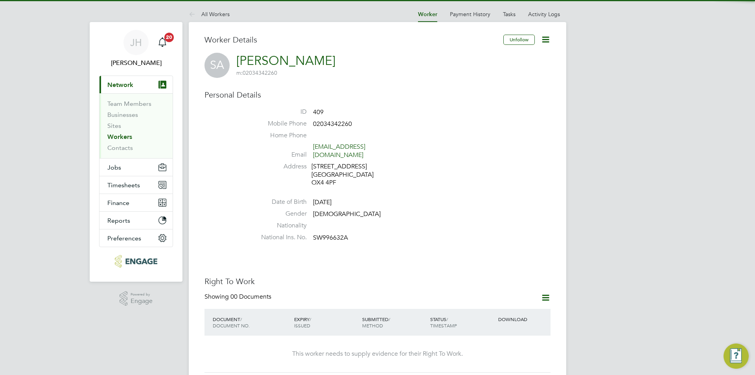
click at [548, 295] on icon at bounding box center [546, 298] width 10 height 10
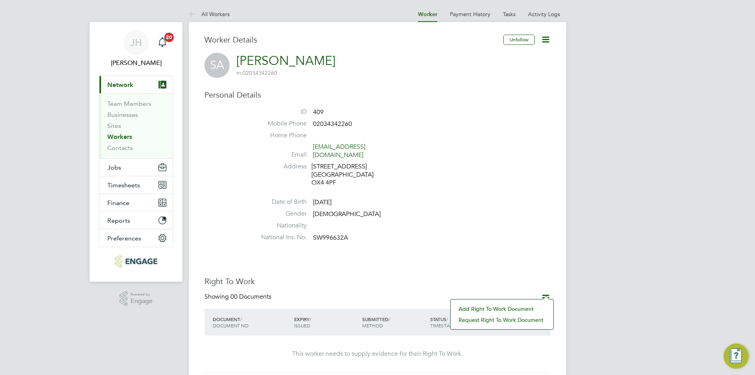
click at [507, 304] on li "Add Right To Work Document" at bounding box center [502, 308] width 95 height 11
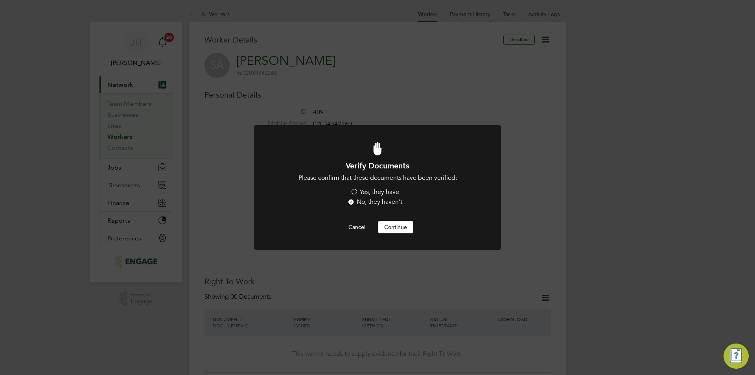
click at [368, 194] on label "Yes, they have" at bounding box center [374, 192] width 49 height 8
click at [0, 0] on input "Yes, they have" at bounding box center [0, 0] width 0 height 0
click at [401, 234] on div at bounding box center [377, 187] width 247 height 124
click at [401, 230] on button "Continue" at bounding box center [395, 227] width 35 height 13
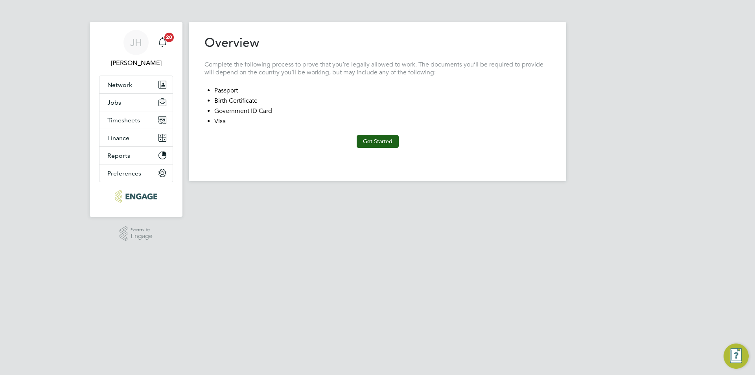
click at [392, 148] on div "Previous Step Next Step" at bounding box center [377, 156] width 346 height 17
click at [392, 145] on button "Get Started" at bounding box center [378, 141] width 42 height 13
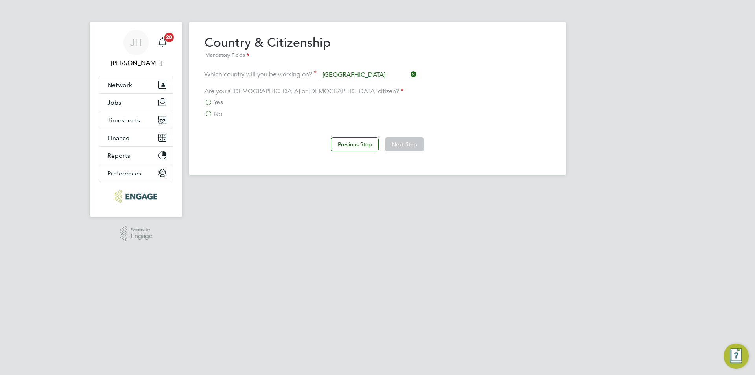
click at [221, 112] on span "No" at bounding box center [218, 114] width 8 height 8
click at [0, 0] on input "No" at bounding box center [0, 0] width 0 height 0
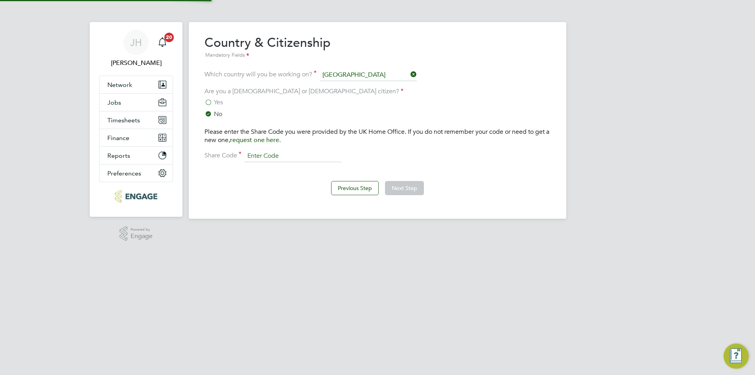
click at [272, 156] on input at bounding box center [293, 156] width 97 height 12
type input "WMLDDD6Z2"
click at [402, 188] on button "Next Step" at bounding box center [404, 188] width 39 height 14
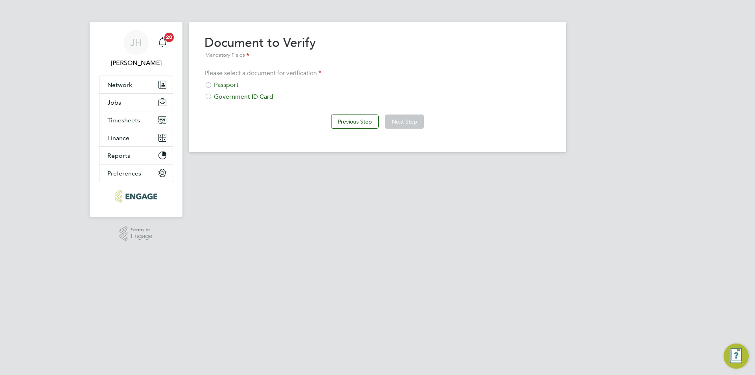
click at [230, 84] on div "Passport" at bounding box center [377, 85] width 346 height 8
click at [422, 122] on button "Next Step" at bounding box center [404, 121] width 39 height 14
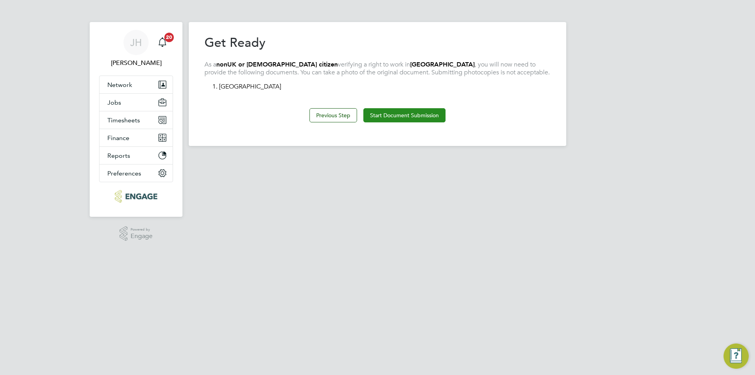
click at [411, 120] on button "Start Document Submission" at bounding box center [404, 115] width 82 height 14
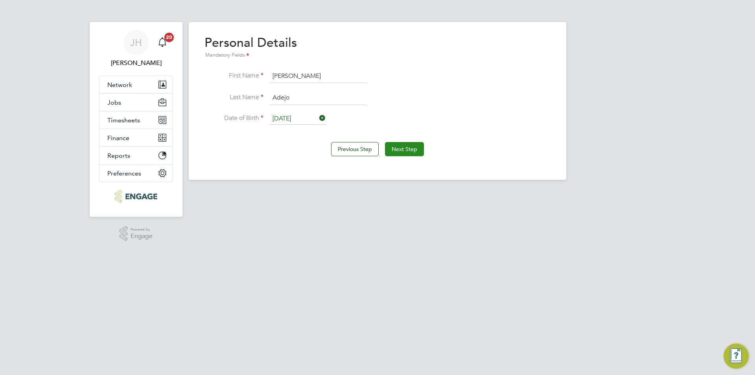
click at [392, 147] on button "Next Step" at bounding box center [404, 149] width 39 height 14
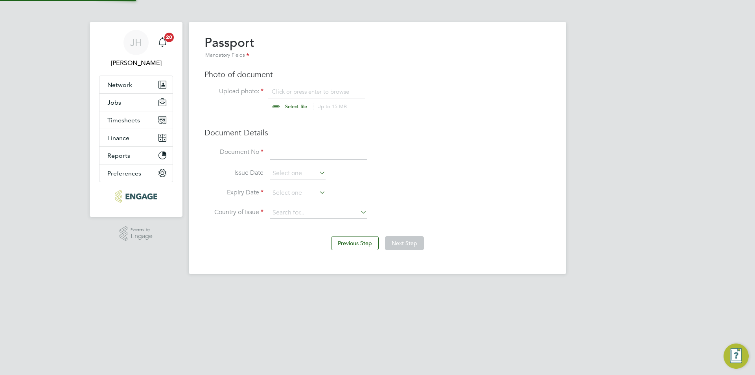
scroll to position [11, 98]
click at [317, 94] on input "file" at bounding box center [303, 100] width 123 height 24
type input "C:\fakepath\Passport.jpg"
click at [302, 149] on input at bounding box center [318, 153] width 97 height 14
type input "V"
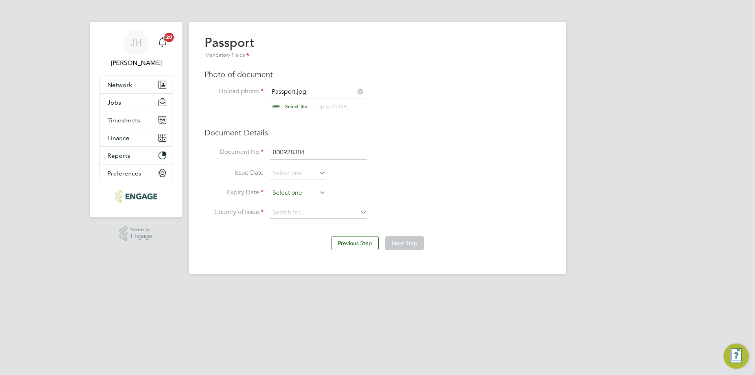
type input "B00928304"
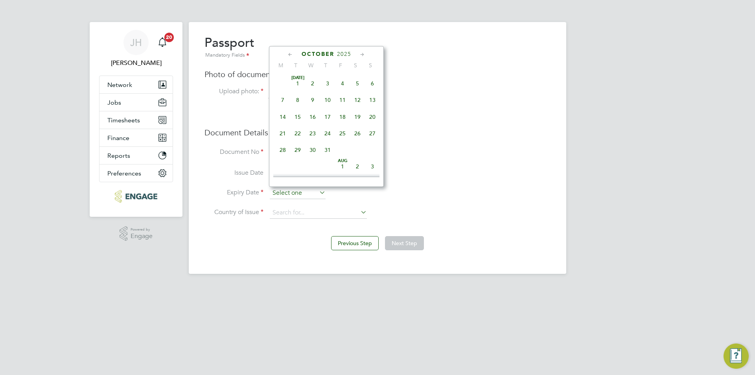
click at [280, 192] on input at bounding box center [298, 193] width 56 height 12
click at [345, 55] on span "2025" at bounding box center [344, 54] width 14 height 7
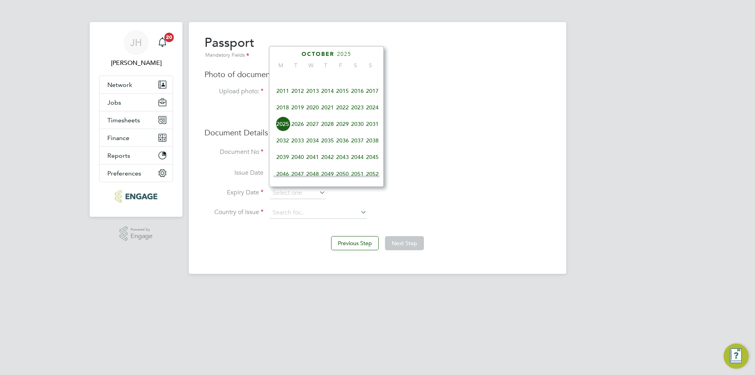
click at [313, 131] on span "2027" at bounding box center [312, 123] width 15 height 15
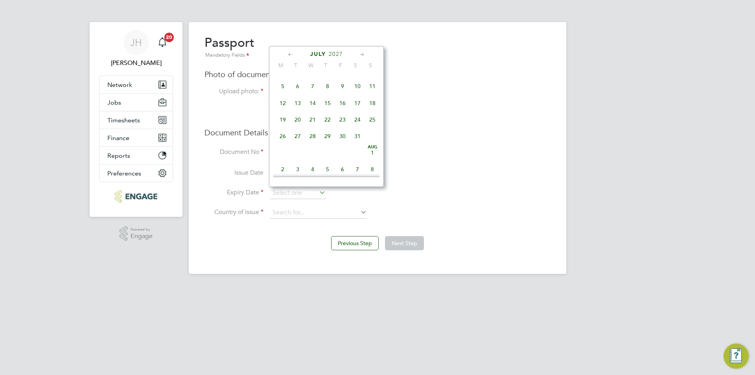
scroll to position [81, 0]
click at [297, 143] on span "15" at bounding box center [297, 135] width 15 height 15
type input "[DATE]"
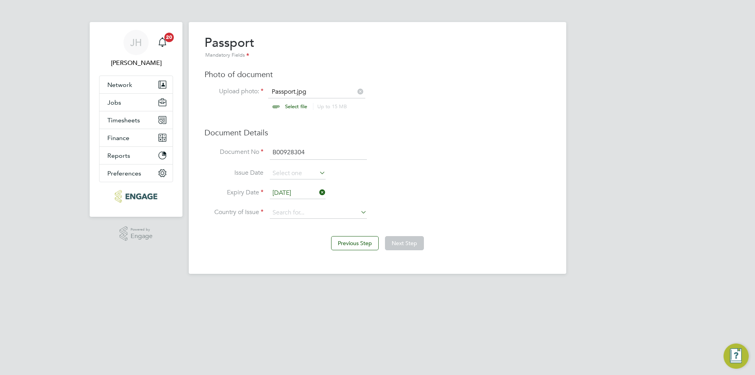
click at [313, 219] on li "Country of Issue" at bounding box center [377, 217] width 346 height 20
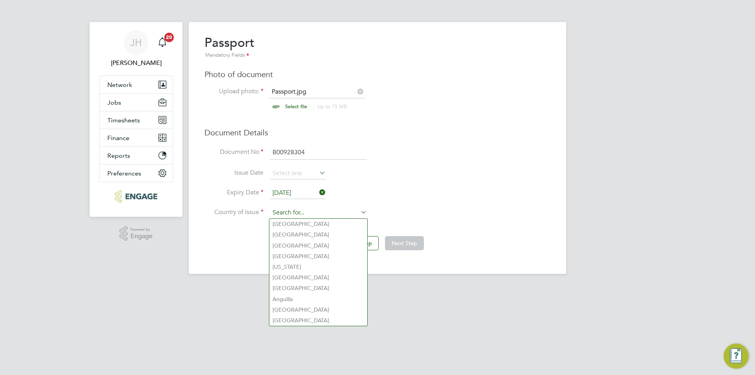
click at [318, 214] on input at bounding box center [318, 213] width 97 height 12
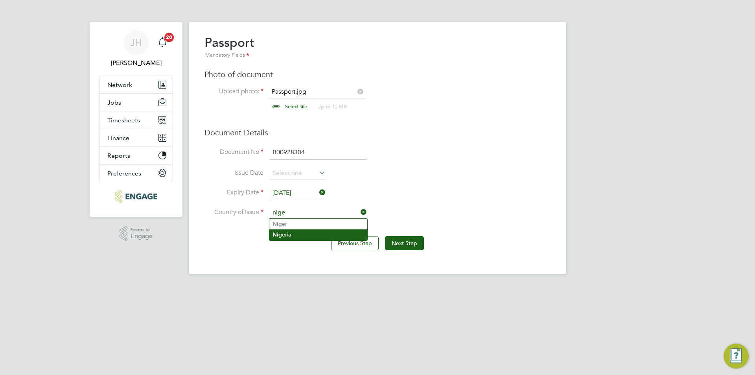
click at [317, 232] on li "Nige ria" at bounding box center [318, 234] width 98 height 11
type input "[GEOGRAPHIC_DATA]"
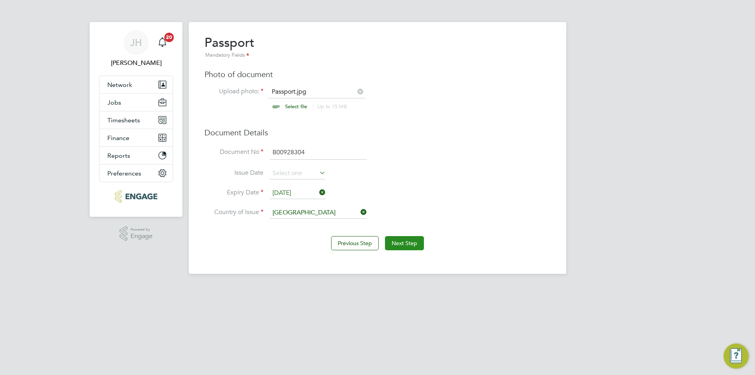
click at [410, 244] on button "Next Step" at bounding box center [404, 243] width 39 height 14
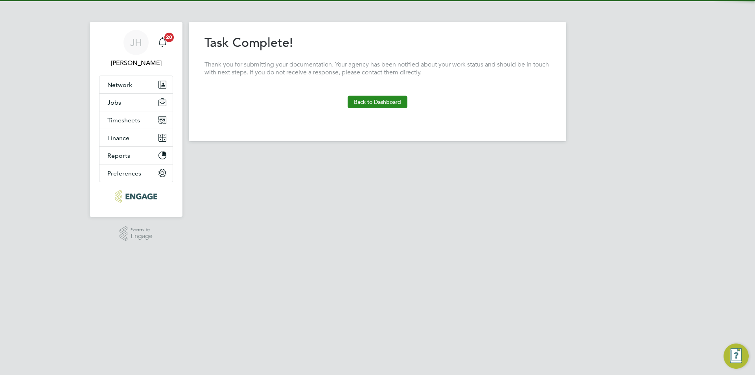
click at [380, 103] on button "Back to Dashboard" at bounding box center [378, 102] width 60 height 13
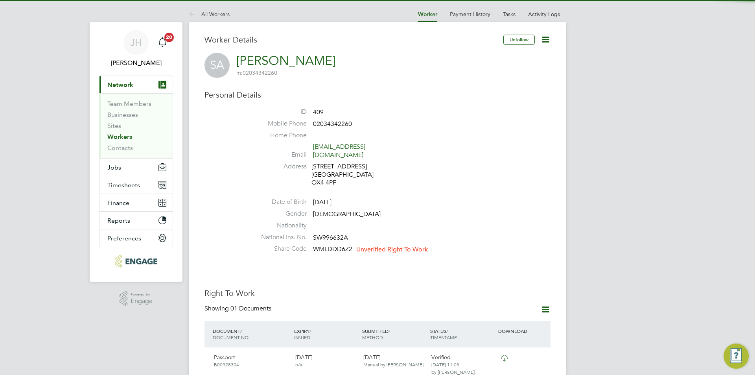
click at [399, 245] on span "Unverified Right To Work" at bounding box center [392, 249] width 72 height 8
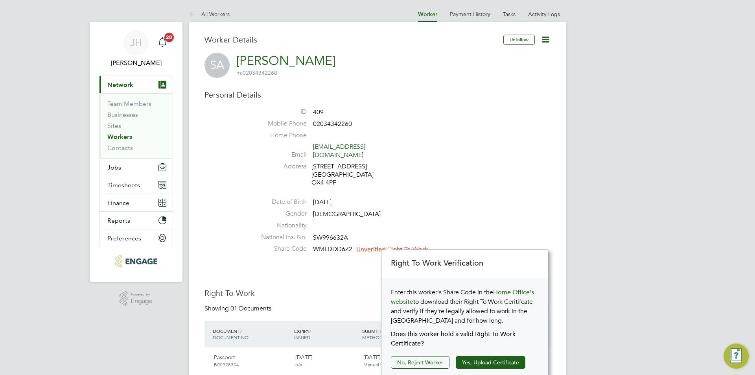
scroll to position [8, 72]
click at [479, 357] on button "Yes, Upload Certificate" at bounding box center [491, 362] width 70 height 13
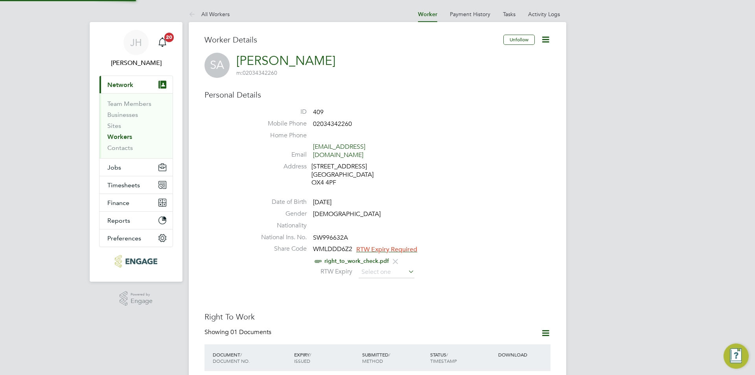
scroll to position [79, 0]
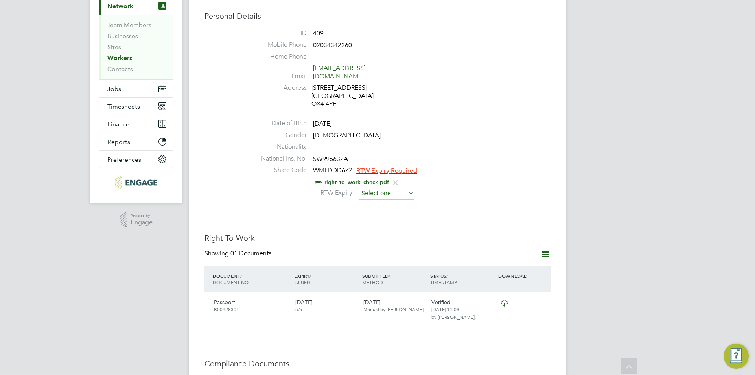
click at [404, 188] on input at bounding box center [387, 194] width 56 height 12
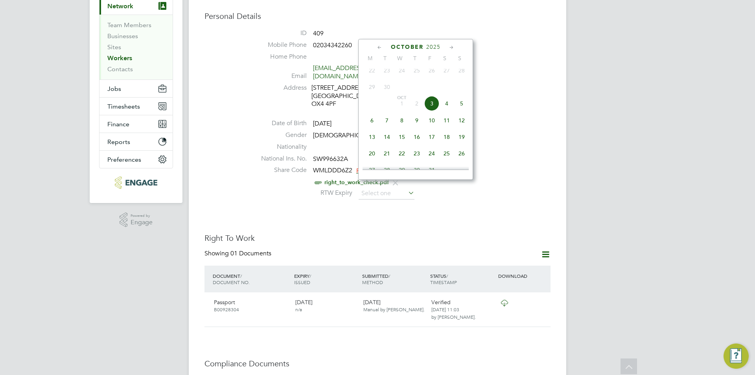
click at [432, 44] on span "2025" at bounding box center [433, 47] width 14 height 7
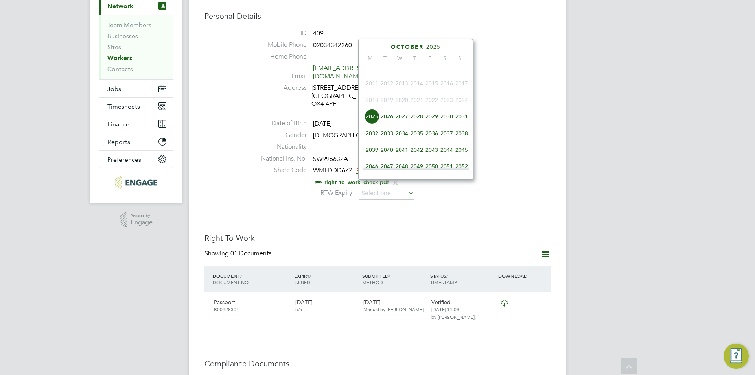
click at [385, 122] on span "2026" at bounding box center [386, 116] width 15 height 15
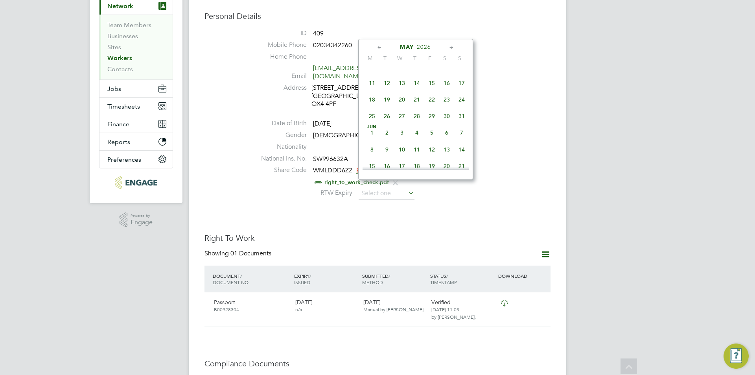
scroll to position [188, 0]
click at [402, 78] on span "10" at bounding box center [401, 70] width 15 height 15
type input "[DATE]"
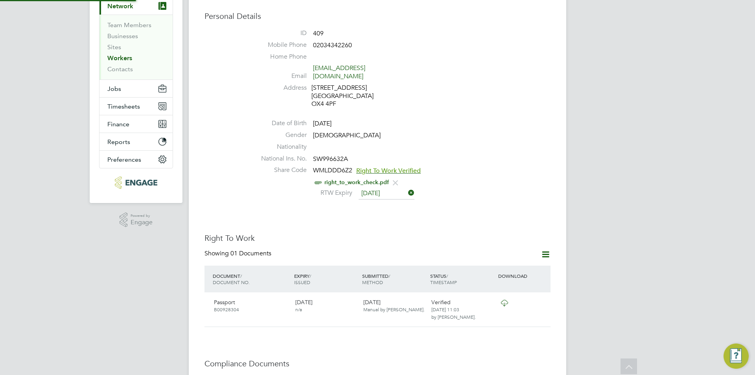
scroll to position [8, 64]
click at [471, 237] on div "Right To Work Showing 01 Documents DOCUMENT / DOCUMENT NO. EXPIRY / ISSUED SUBM…" at bounding box center [377, 280] width 346 height 94
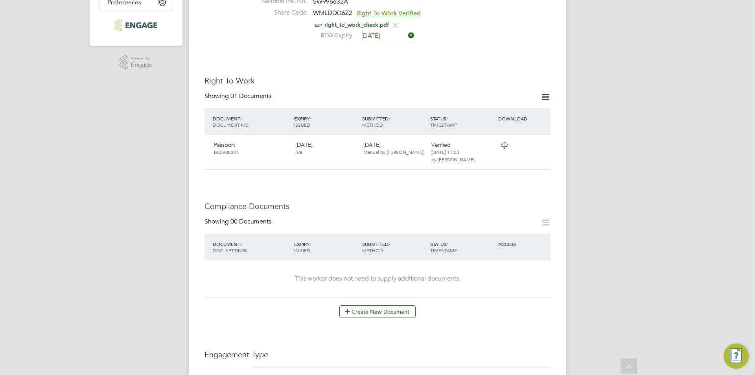
scroll to position [275, 0]
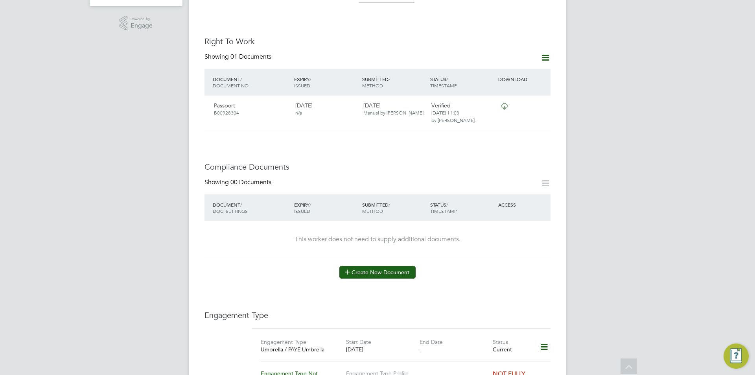
click at [396, 267] on button "Create New Document" at bounding box center [377, 272] width 76 height 13
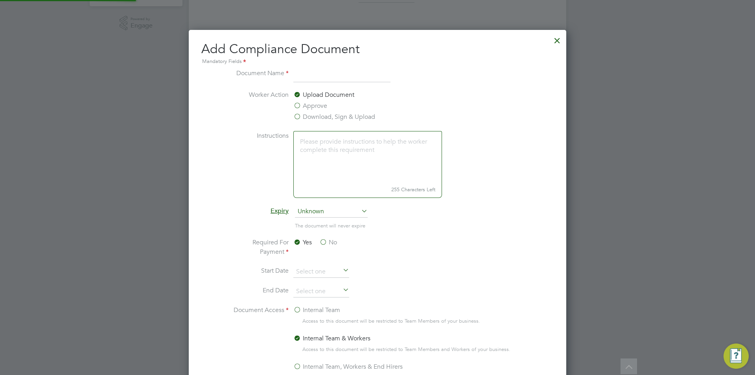
scroll to position [413, 378]
type input "CSCS"
click at [313, 108] on label "Approve" at bounding box center [310, 105] width 34 height 9
click at [0, 0] on input "Approve" at bounding box center [0, 0] width 0 height 0
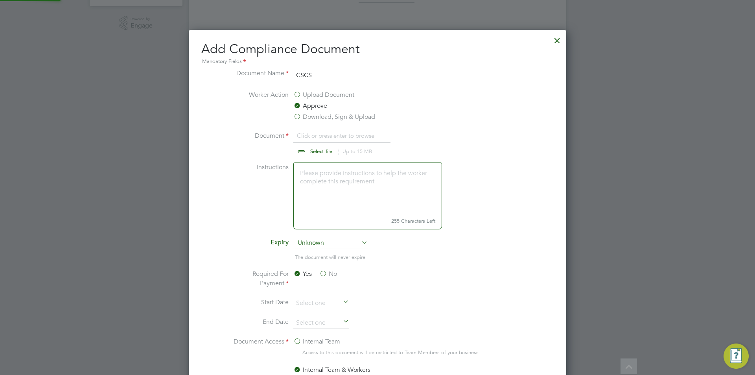
scroll to position [12, 98]
click at [311, 136] on input "file" at bounding box center [328, 143] width 123 height 24
type input "C:\fakepath\CSCS.jpg"
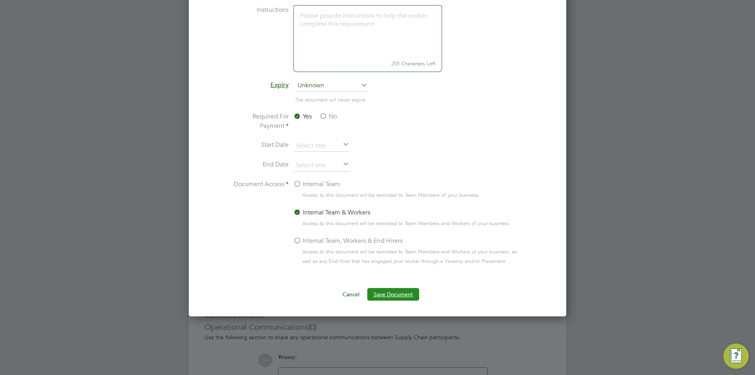
click at [394, 300] on button "Save Document" at bounding box center [393, 294] width 52 height 13
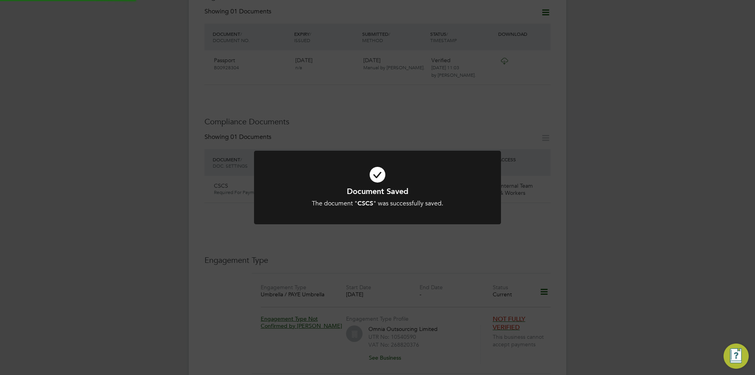
click at [602, 239] on div "Document Saved The document " CSCS " was successfully saved. Cancel Okay" at bounding box center [377, 187] width 755 height 375
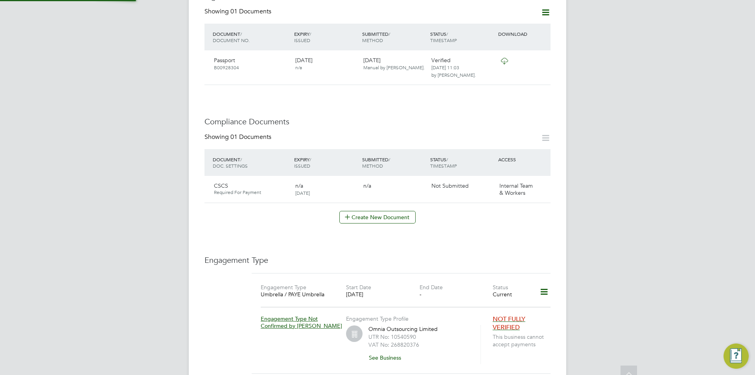
scroll to position [275, 0]
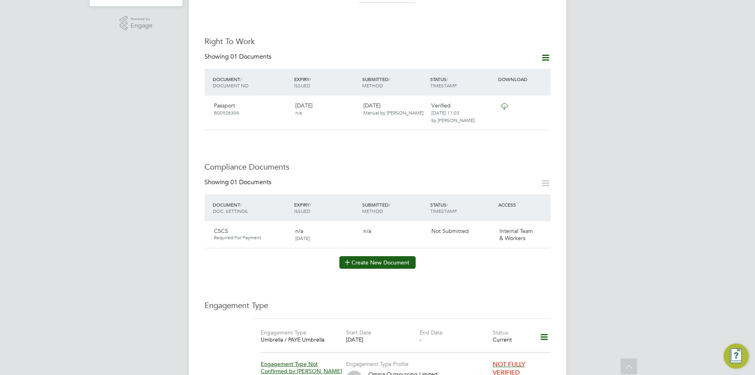
click at [366, 256] on button "Create New Document" at bounding box center [377, 262] width 76 height 13
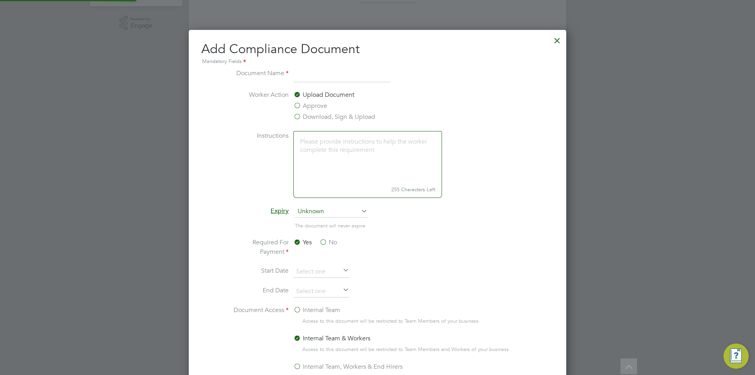
scroll to position [413, 378]
type input "TM Ticket"
click at [300, 107] on label "Approve" at bounding box center [310, 105] width 34 height 9
click at [0, 0] on input "Approve" at bounding box center [0, 0] width 0 height 0
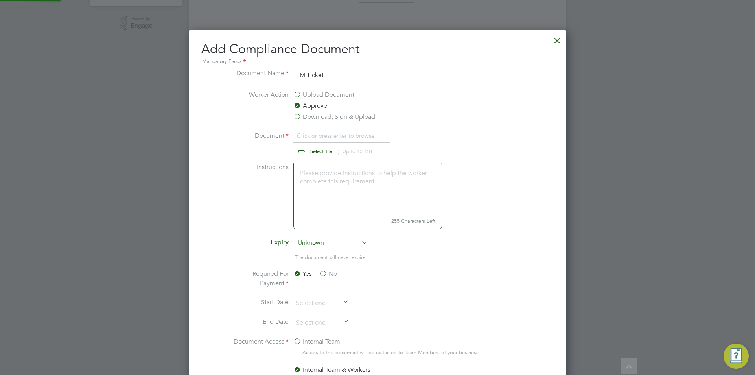
scroll to position [0, 0]
click at [329, 136] on input "file" at bounding box center [328, 143] width 123 height 24
type input "C:\fakepath\TMTicket.jpg"
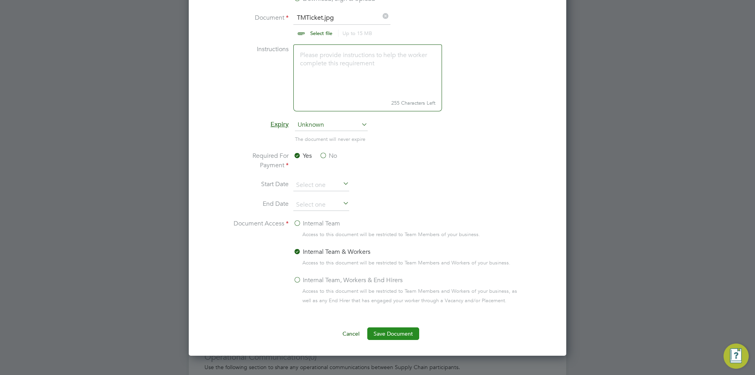
click at [399, 335] on button "Save Document" at bounding box center [393, 333] width 52 height 13
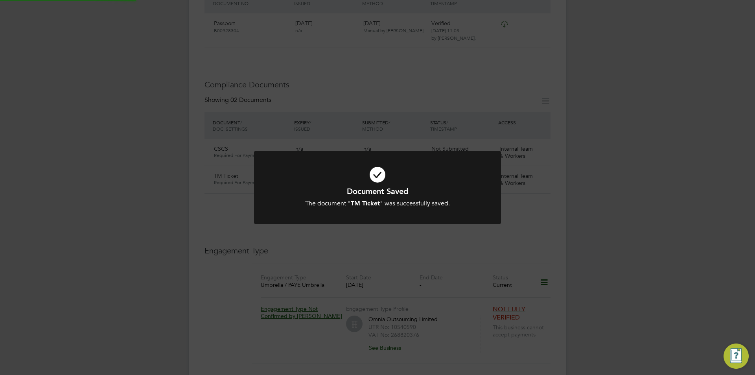
click at [634, 229] on div "Document Saved The document " TM Ticket " was successfully saved. Cancel Okay" at bounding box center [377, 187] width 755 height 375
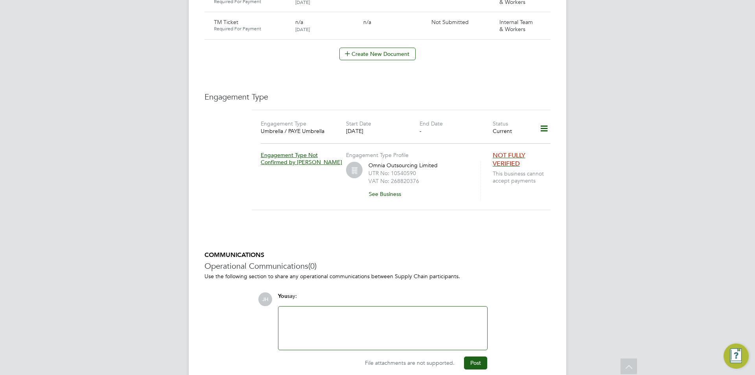
click at [372, 306] on div at bounding box center [382, 327] width 209 height 43
click at [372, 311] on div at bounding box center [382, 328] width 199 height 34
click at [477, 356] on button "Post" at bounding box center [475, 362] width 23 height 13
